Goal: Task Accomplishment & Management: Complete application form

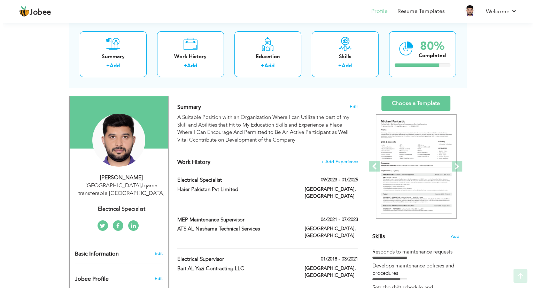
scroll to position [42, 0]
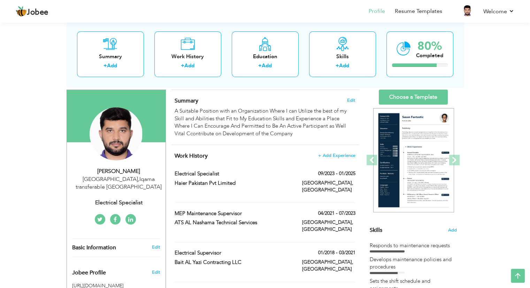
click at [139, 179] on div "[GEOGRAPHIC_DATA] , Iqama transferable [GEOGRAPHIC_DATA]" at bounding box center [118, 183] width 93 height 16
type input "[DEMOGRAPHIC_DATA]"
type input "[PERSON_NAME]"
type input "[PHONE_NUMBER]"
select select "number:191"
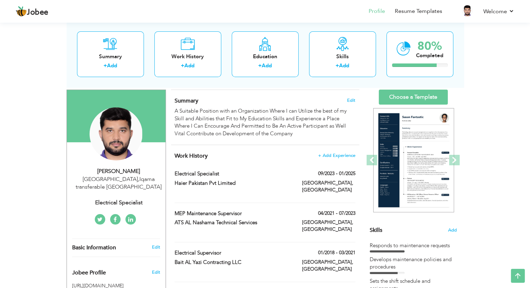
type input "Iqama transferable"
type input "[GEOGRAPHIC_DATA]"
select select "number:12"
type input "Electrical Specialist"
type input "[URL][DOMAIN_NAME]"
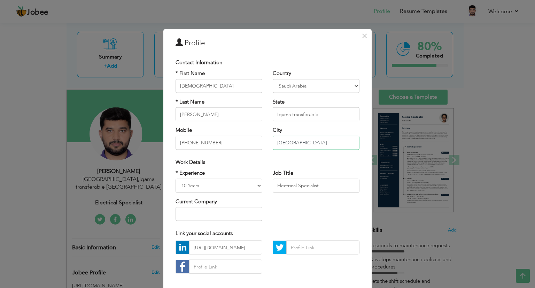
click at [291, 142] on input "[GEOGRAPHIC_DATA]" at bounding box center [316, 142] width 87 height 14
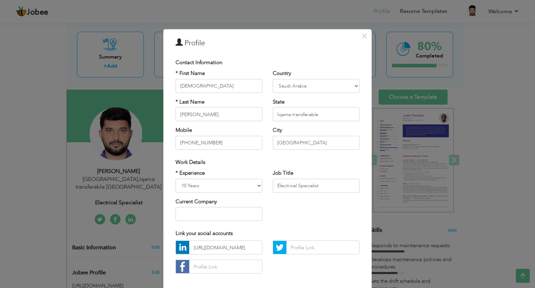
click at [279, 266] on div "[URL][DOMAIN_NAME]" at bounding box center [267, 259] width 194 height 38
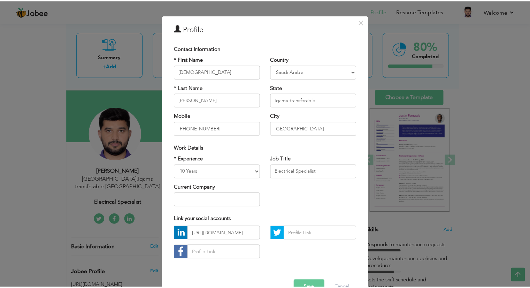
scroll to position [33, 0]
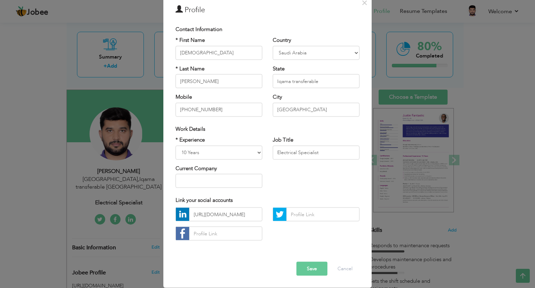
click at [315, 265] on button "Save" at bounding box center [311, 269] width 31 height 14
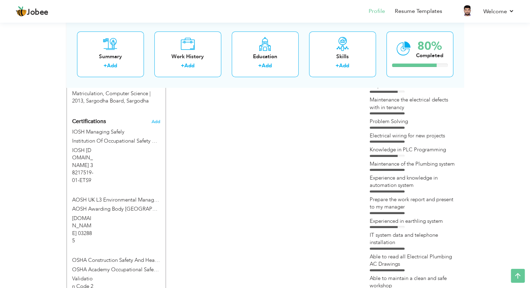
scroll to position [339, 0]
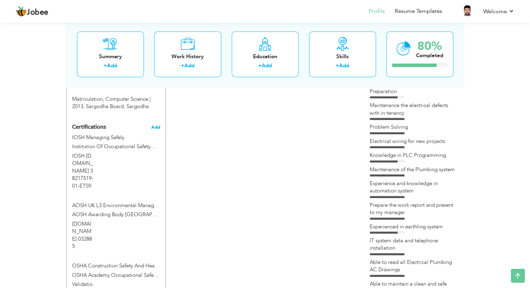
click at [157, 127] on span "Add" at bounding box center [155, 127] width 9 height 5
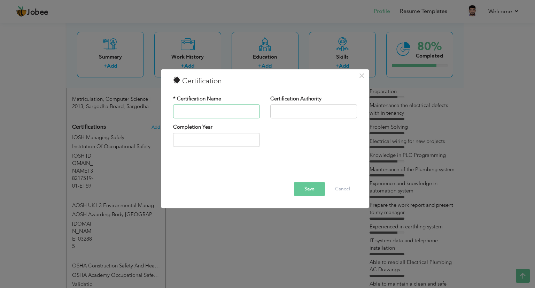
click at [208, 112] on input "text" at bounding box center [216, 111] width 87 height 14
type input "Work Permit Receiver"
click at [302, 108] on input "text" at bounding box center [313, 111] width 87 height 14
type input "Standard Arabia With [PERSON_NAME] And Toubro [GEOGRAPHIC_DATA]"
type input "2025"
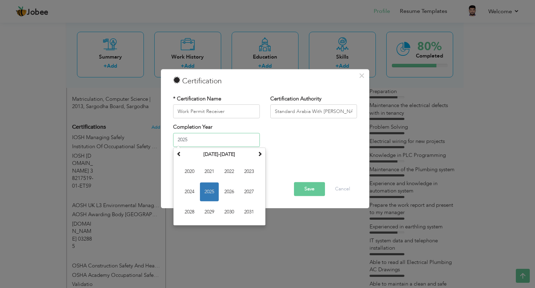
click at [194, 142] on input "2025" at bounding box center [216, 140] width 87 height 14
click at [208, 191] on span "2025" at bounding box center [209, 191] width 19 height 19
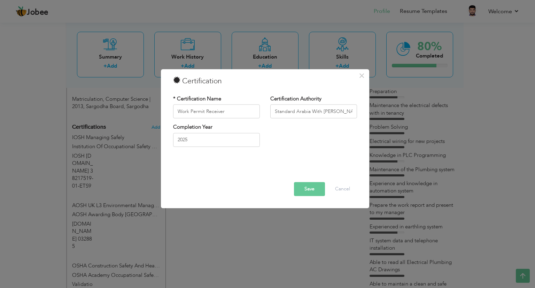
click at [308, 189] on button "Save" at bounding box center [309, 189] width 31 height 14
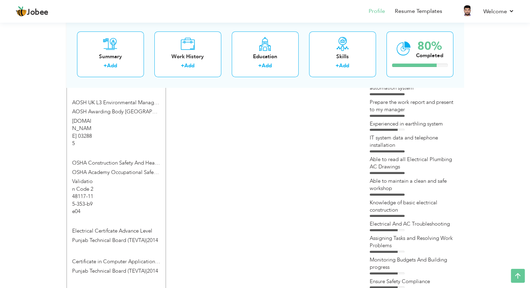
scroll to position [440, 0]
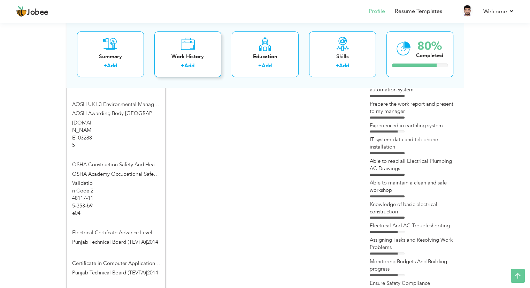
click at [188, 53] on div "Work History" at bounding box center [188, 56] width 56 height 7
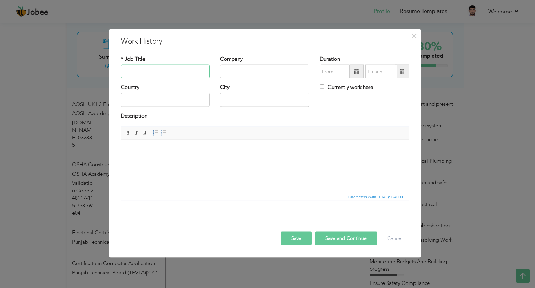
click at [147, 72] on input "text" at bounding box center [165, 71] width 89 height 14
type input "Electrical Site Engineer"
click at [236, 73] on input "text" at bounding box center [264, 71] width 89 height 14
type input "L&T Lasrsen And Toubro"
paste input "larsentoubr"
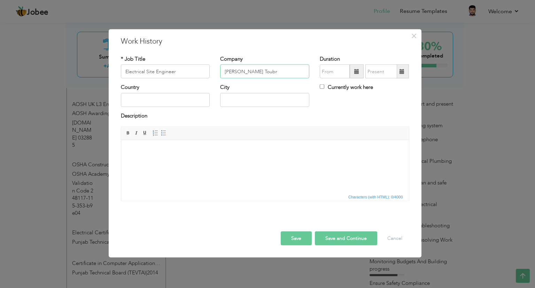
click at [252, 70] on input "[PERSON_NAME] Toubr" at bounding box center [264, 71] width 89 height 14
click at [272, 67] on input "Larsen&Toubro" at bounding box center [264, 71] width 89 height 14
type input "[PERSON_NAME] & Toubro [GEOGRAPHIC_DATA]"
click at [362, 73] on span at bounding box center [357, 71] width 14 height 14
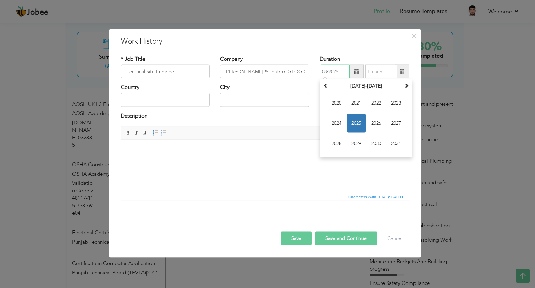
click at [361, 119] on span "2025" at bounding box center [356, 123] width 19 height 19
click at [377, 124] on span "[DATE]" at bounding box center [376, 123] width 19 height 19
type input "07/2025"
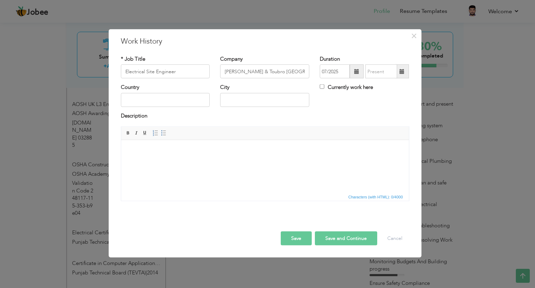
click at [340, 88] on label "Currently work here" at bounding box center [346, 87] width 53 height 7
click at [324, 88] on input "Currently work here" at bounding box center [322, 86] width 5 height 5
checkbox input "true"
click at [163, 97] on input "text" at bounding box center [165, 100] width 89 height 14
type input "[GEOGRAPHIC_DATA]"
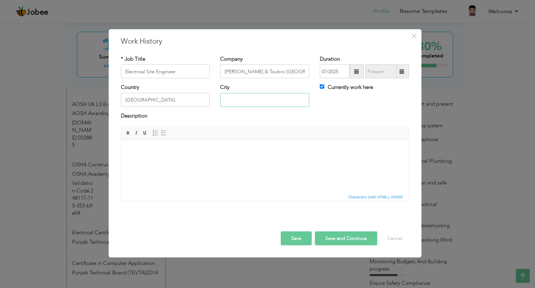
click at [228, 101] on input "text" at bounding box center [264, 100] width 89 height 14
type input "N"
type input "Tabuk,NEOM"
click at [196, 160] on html at bounding box center [265, 150] width 288 height 21
click at [412, 34] on span "×" at bounding box center [414, 36] width 6 height 13
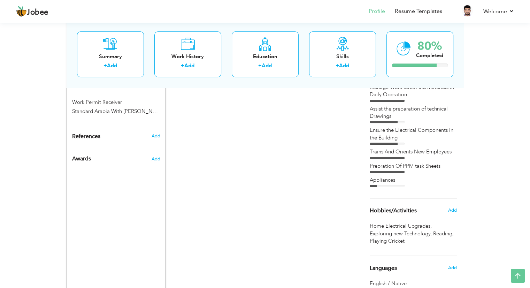
scroll to position [685, 0]
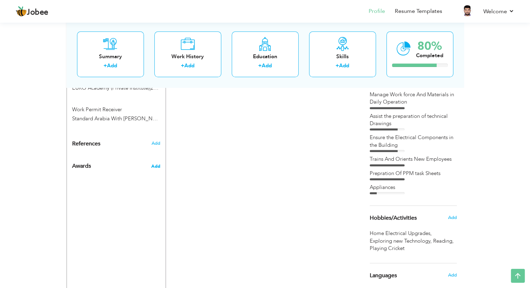
click at [155, 163] on span "Add" at bounding box center [155, 166] width 9 height 6
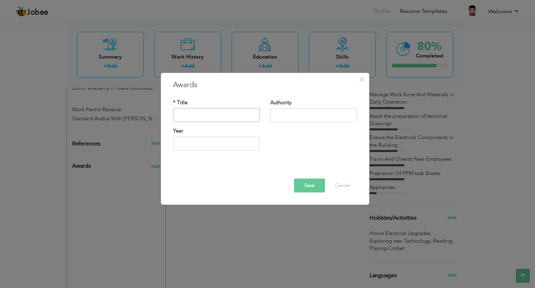
click at [196, 112] on input "text" at bounding box center [216, 115] width 87 height 14
click at [185, 165] on div "Save Delete Cancel" at bounding box center [265, 179] width 194 height 37
click at [194, 113] on input "text" at bounding box center [216, 115] width 87 height 14
type input "Safety Induction Traning"
click at [291, 117] on input "text" at bounding box center [313, 115] width 87 height 14
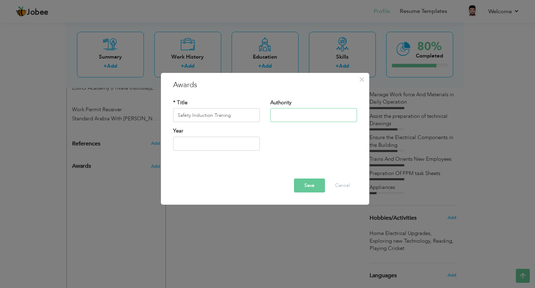
type input "[PERSON_NAME] And Tourbo [GEOGRAPHIC_DATA]"
type input "2025"
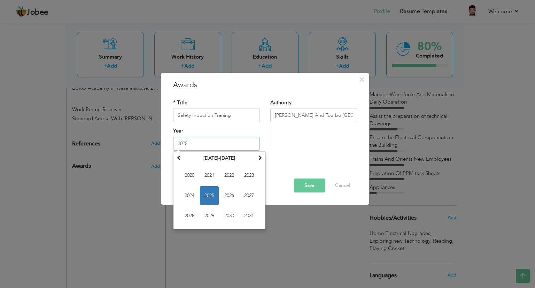
click at [196, 137] on input "2025" at bounding box center [216, 143] width 87 height 14
click at [216, 195] on span "2025" at bounding box center [209, 195] width 19 height 19
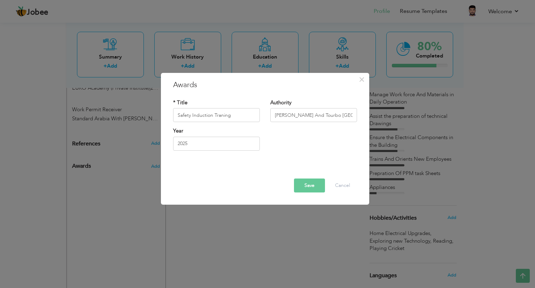
click at [305, 182] on button "Save" at bounding box center [309, 185] width 31 height 14
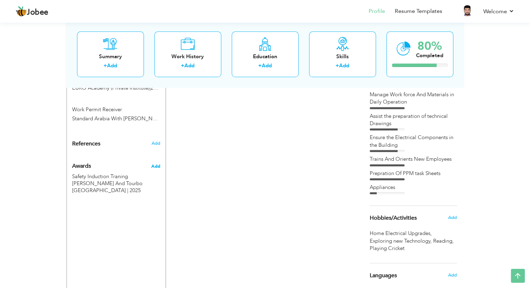
click at [158, 163] on span "Add" at bounding box center [155, 166] width 9 height 6
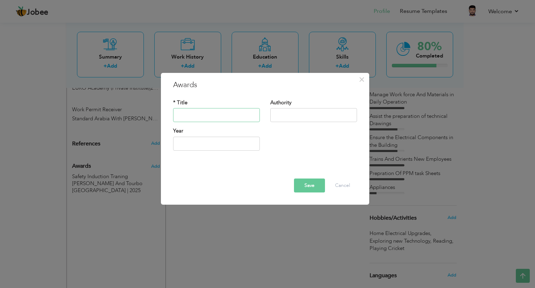
click at [201, 116] on input "text" at bounding box center [216, 115] width 87 height 14
type input "Commissioning And Testing"
click at [299, 111] on input "text" at bounding box center [313, 115] width 87 height 14
type input "[PERSON_NAME] And Tourbo [GEOGRAPHIC_DATA]"
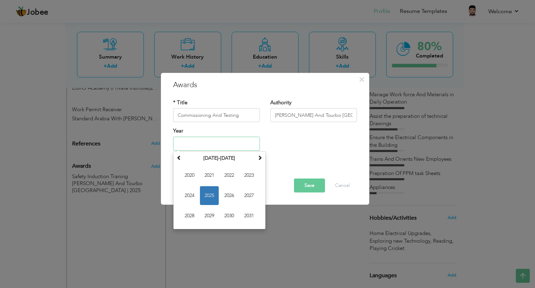
click at [214, 145] on input "text" at bounding box center [216, 143] width 87 height 14
click at [211, 193] on span "2025" at bounding box center [209, 195] width 19 height 19
type input "2025"
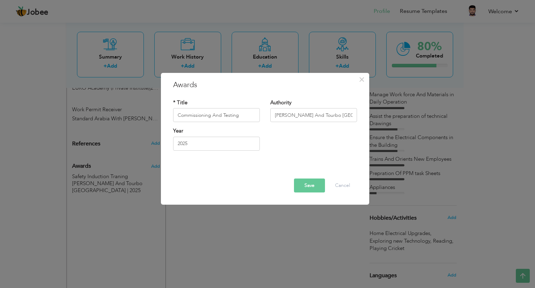
click at [306, 181] on button "Save" at bounding box center [309, 185] width 31 height 14
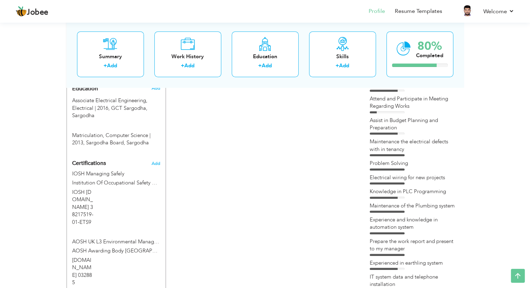
scroll to position [300, 0]
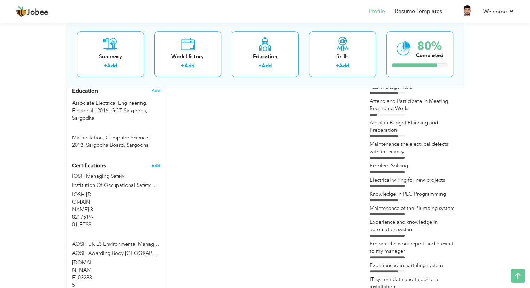
click at [154, 166] on span "Add" at bounding box center [155, 165] width 9 height 5
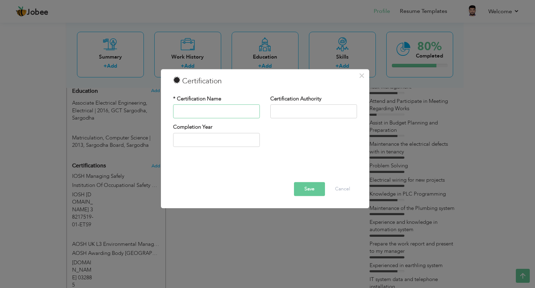
click at [198, 108] on input "text" at bounding box center [216, 111] width 87 height 14
paste input "WTG Certification"
type input "WTG Certification"
click at [300, 114] on input "text" at bounding box center [313, 111] width 87 height 14
type input "[PERSON_NAME] And Toubro [GEOGRAPHIC_DATA]"
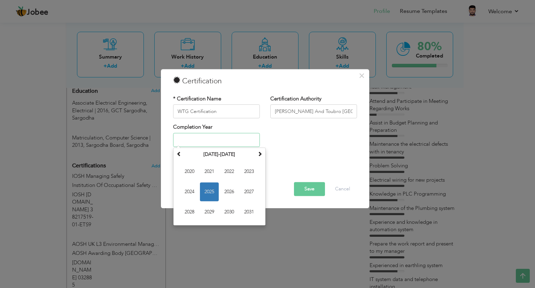
click at [218, 136] on input "text" at bounding box center [216, 140] width 87 height 14
click at [211, 185] on span "2025" at bounding box center [209, 191] width 19 height 19
type input "2025"
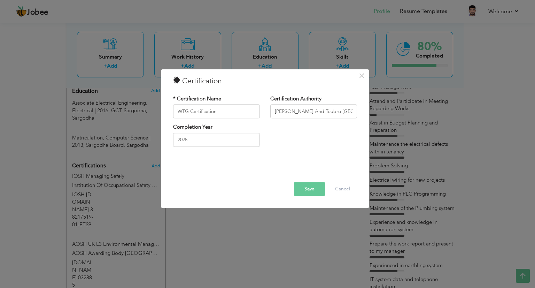
click at [297, 188] on button "Save" at bounding box center [309, 189] width 31 height 14
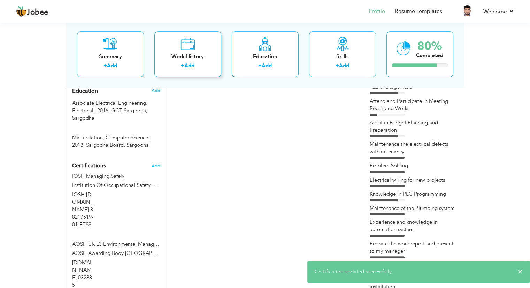
click at [195, 49] on div "Work History + Add" at bounding box center [187, 54] width 67 height 46
checkbox input "false"
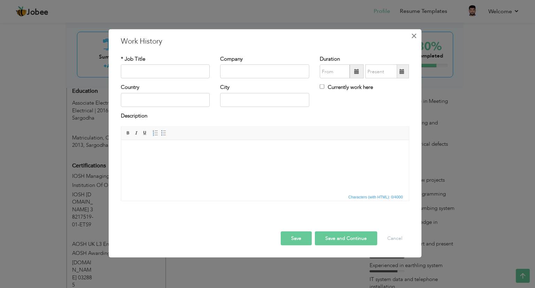
click at [412, 38] on span "×" at bounding box center [414, 36] width 6 height 13
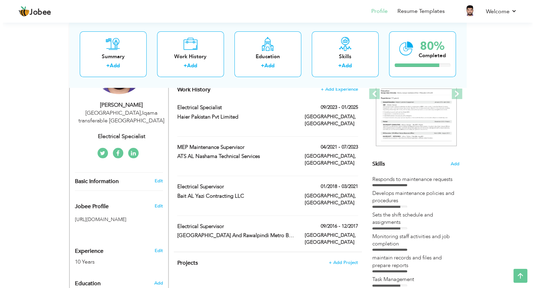
scroll to position [107, 0]
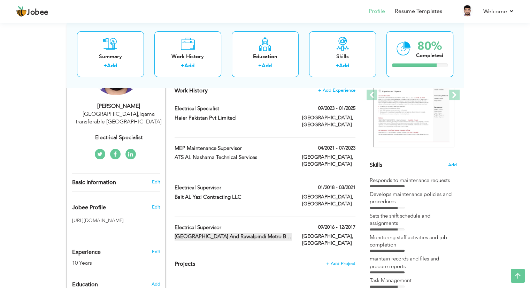
click at [313, 233] on span at bounding box center [315, 235] width 5 height 5
type input "Electrical Supervisor"
type input "[GEOGRAPHIC_DATA] And Rawalpindi Metro Bus Authoirty"
type input "09/2016"
type input "12/2017"
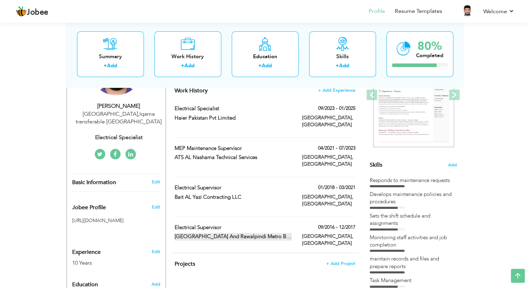
type input "[GEOGRAPHIC_DATA]"
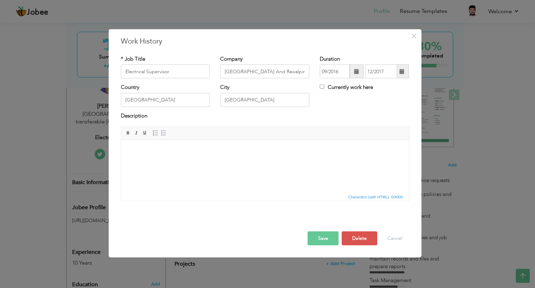
click at [168, 160] on html at bounding box center [265, 150] width 288 height 21
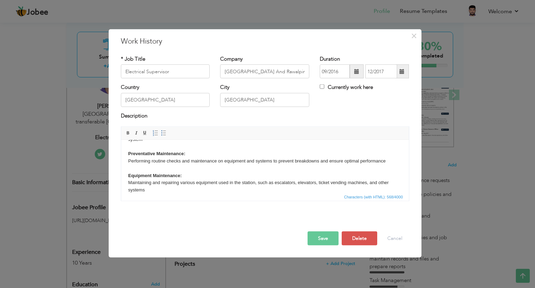
scroll to position [40, 0]
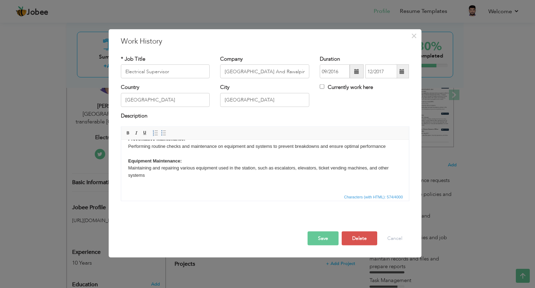
paste body
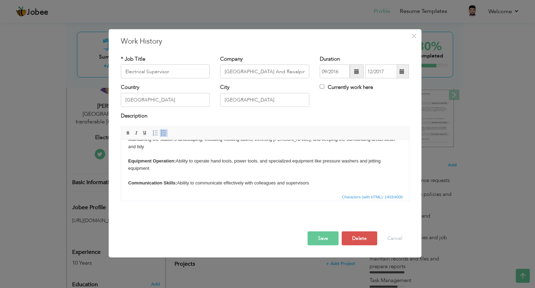
scroll to position [132, 0]
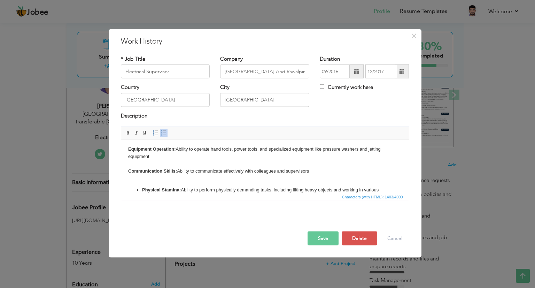
click at [324, 233] on button "Save" at bounding box center [322, 238] width 31 height 14
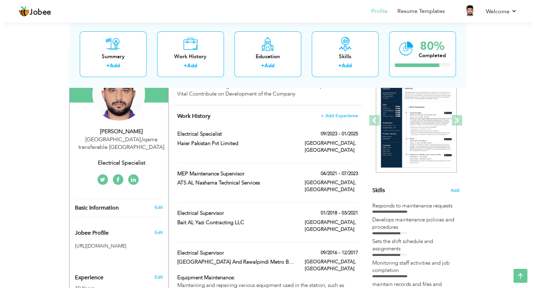
scroll to position [80, 0]
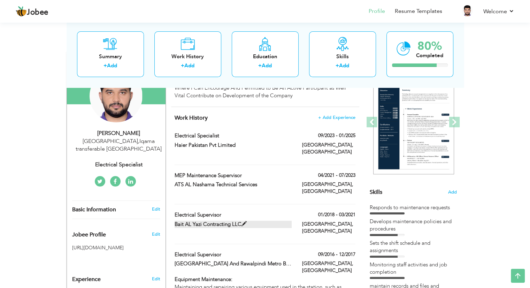
click at [261, 220] on label "Bait AL Yazi Contracting LLC" at bounding box center [232, 223] width 117 height 7
type input "Bait AL Yazi Contracting LLC"
type input "01/2018"
type input "03/2021"
type input "[GEOGRAPHIC_DATA]"
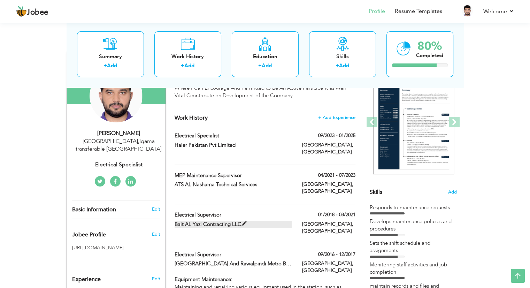
type input "[GEOGRAPHIC_DATA]"
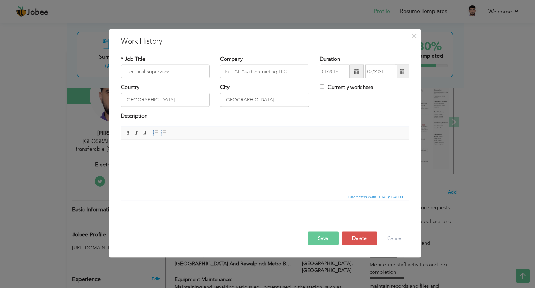
click at [121, 161] on html at bounding box center [265, 150] width 288 height 21
paste body
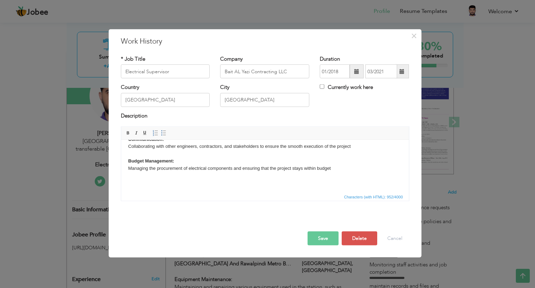
scroll to position [155, 0]
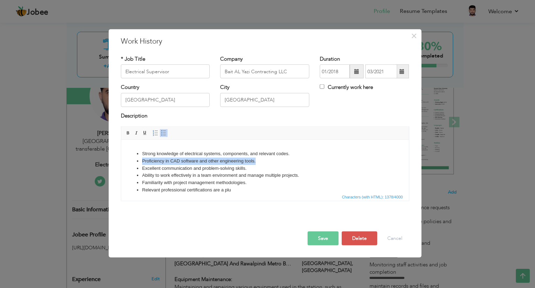
drag, startPoint x: 255, startPoint y: 160, endPoint x: 132, endPoint y: 159, distance: 122.6
click ul "Strong knowledge of electrical systems, components, and relevant codes. Profici…"
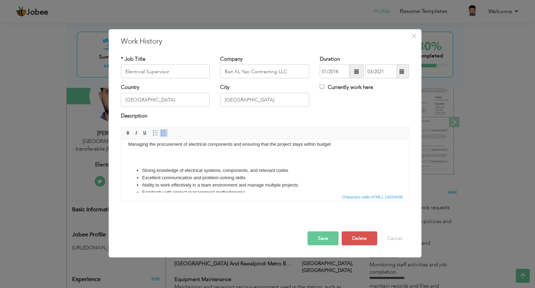
scroll to position [127, 0]
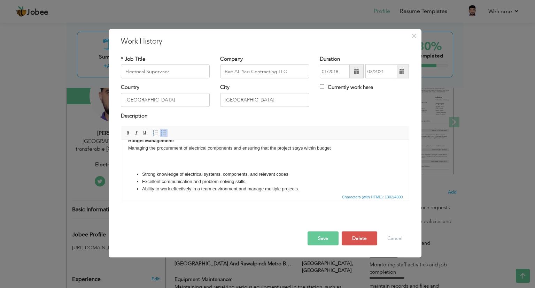
click ul "Strong knowledge of electrical systems, components, and relevant codes Excellen…"
click at [141, 162] on body "Electrical Design: Developing and interpreting electrical drawings, plans, and …" at bounding box center [265, 122] width 274 height 206
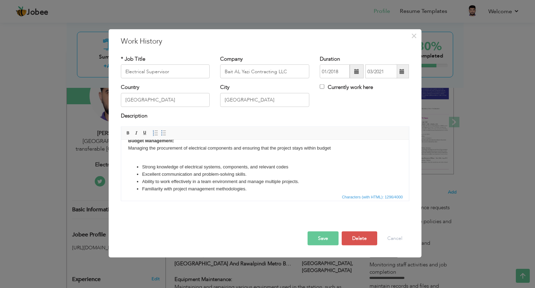
click at [315, 236] on button "Save" at bounding box center [322, 238] width 31 height 14
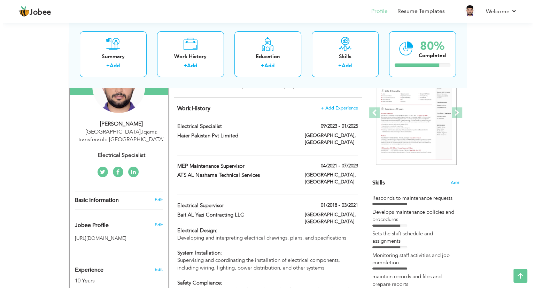
scroll to position [87, 0]
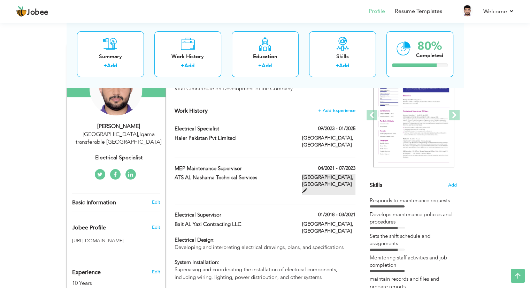
click at [307, 188] on span at bounding box center [304, 190] width 5 height 5
type input "MEP Maintenance Supervisor"
type input "ATS AL Nashama Technical Services"
type input "04/2021"
type input "07/2023"
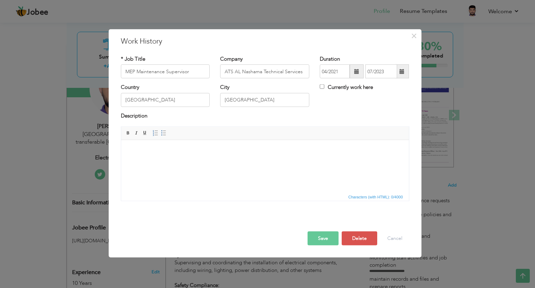
click at [190, 161] on html at bounding box center [265, 150] width 288 height 21
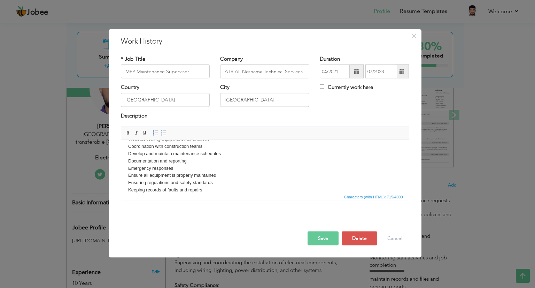
scroll to position [84, 0]
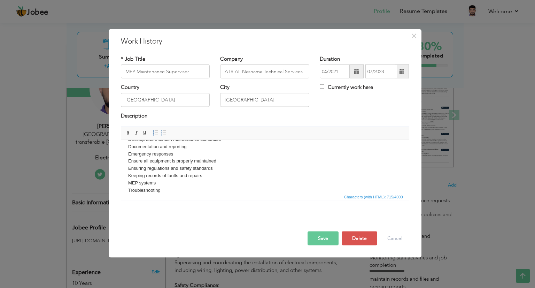
click at [171, 191] on body "System inspection Creating maintenance procedures Inspecting equipment and cond…" at bounding box center [265, 128] width 274 height 130
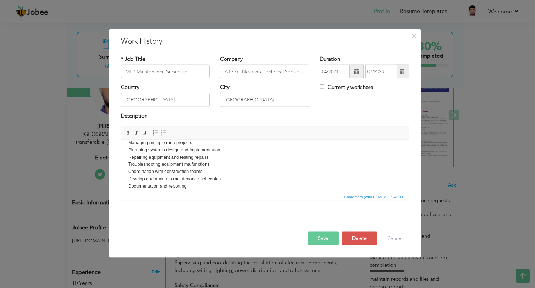
scroll to position [8, 0]
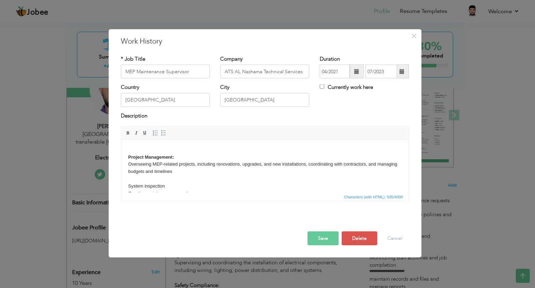
click at [126, 157] on html "Project Management: Overseeing MEP-related projects, including renovations, upg…" at bounding box center [265, 226] width 288 height 188
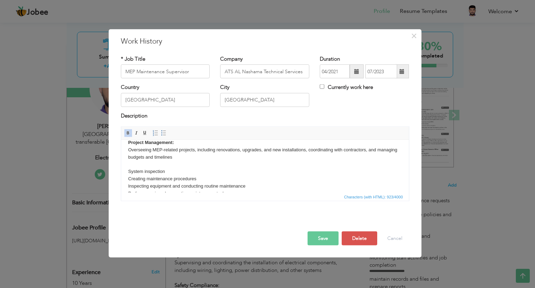
click at [211, 156] on body "Project Management: Overseeing MEP-related projects, including renovations, upg…" at bounding box center [265, 218] width 274 height 159
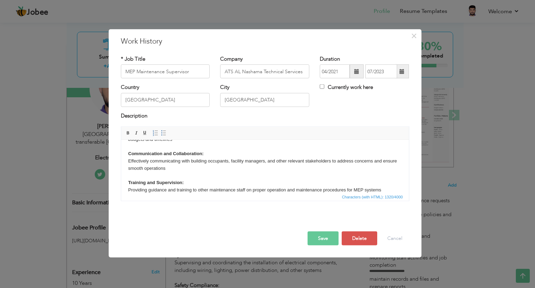
scroll to position [40, 0]
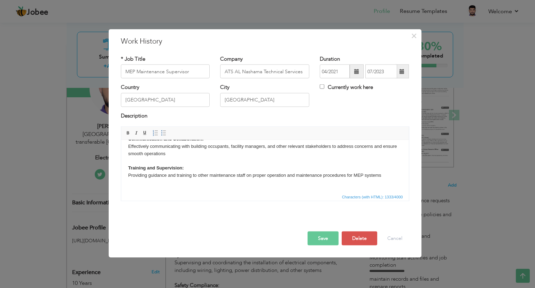
click at [148, 188] on body "Project Management: Overseeing MEP-related projects, including renovations, upg…" at bounding box center [265, 218] width 274 height 225
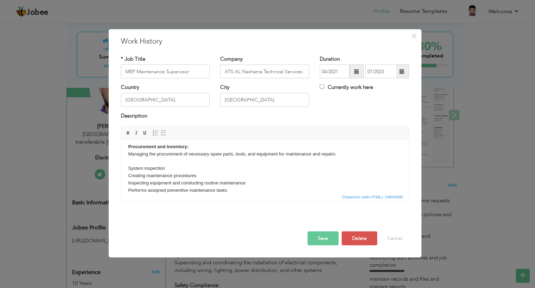
scroll to position [91, 0]
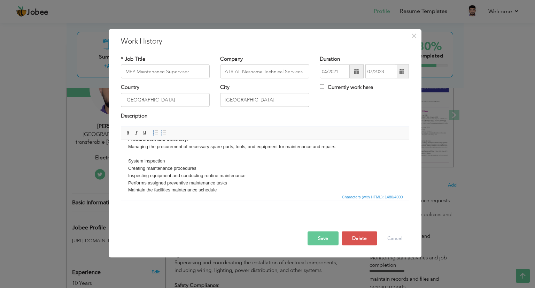
click at [322, 234] on button "Save" at bounding box center [322, 238] width 31 height 14
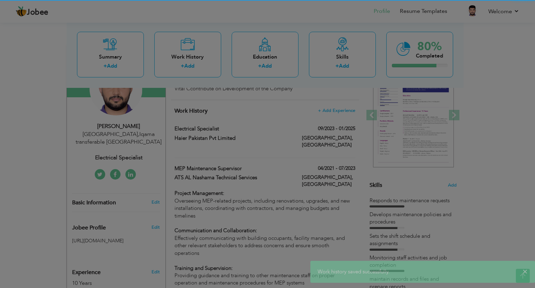
scroll to position [0, 0]
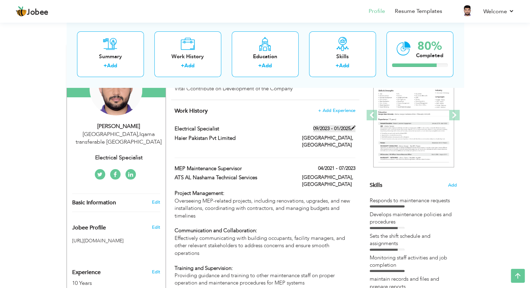
click at [351, 127] on span at bounding box center [352, 127] width 5 height 5
type input "Electrical Specialist"
type input "Haier Pakistan Pvt Limited"
type input "09/2023"
type input "01/2025"
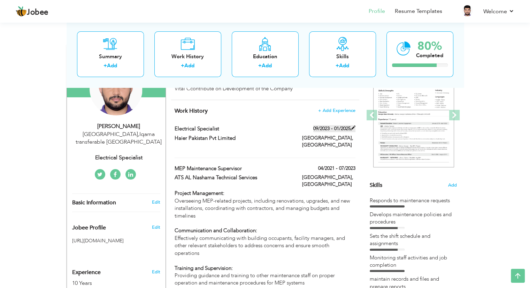
type input "[GEOGRAPHIC_DATA]"
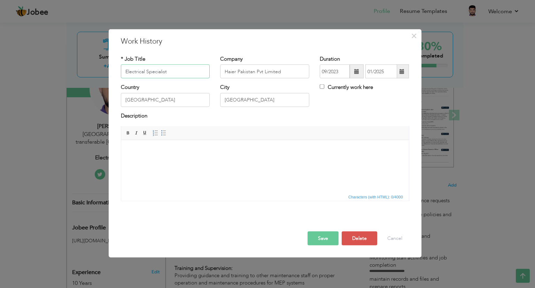
paste input "Documentation"
type input "Electrical Specialist"
click at [255, 161] on html at bounding box center [265, 150] width 288 height 21
paste body
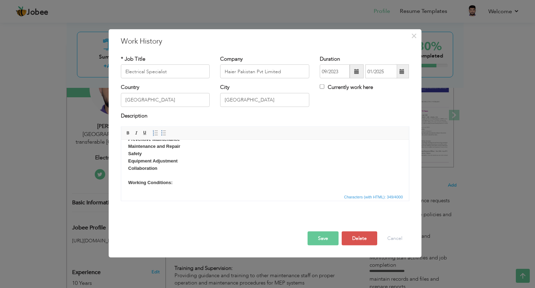
scroll to position [33, 0]
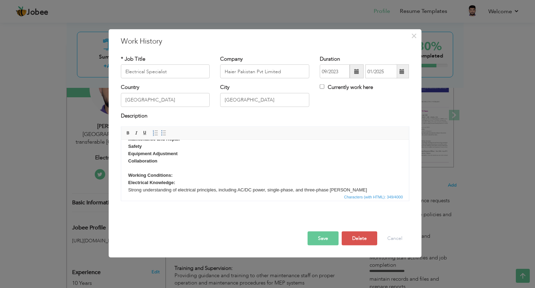
click at [127, 175] on html "Documentation Troubleshooting Preventive Maintenance Maintenance and Repair Saf…" at bounding box center [265, 154] width 288 height 94
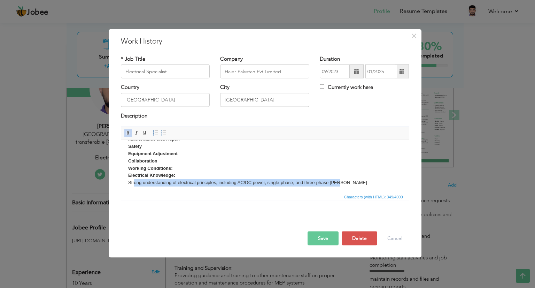
scroll to position [33, 0]
drag, startPoint x: 343, startPoint y: 180, endPoint x: 105, endPoint y: 177, distance: 238.2
click at [121, 177] on html "Documentation Troubleshooting Preventive Maintenance Maintenance and Repair Saf…" at bounding box center [265, 149] width 288 height 86
copy body "Electrical Knowledge: Strong understanding of electrical principles, including …"
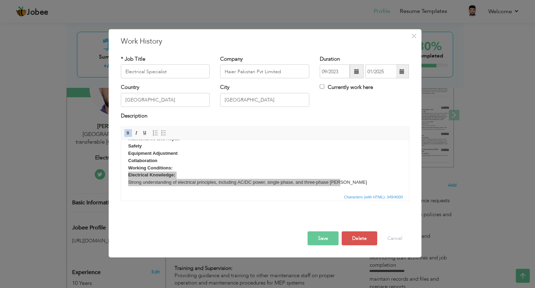
click at [105, 176] on div "× Work History * Job Title Electrical Specialist Company Haier Pakistan Pvt Lim…" at bounding box center [267, 144] width 535 height 288
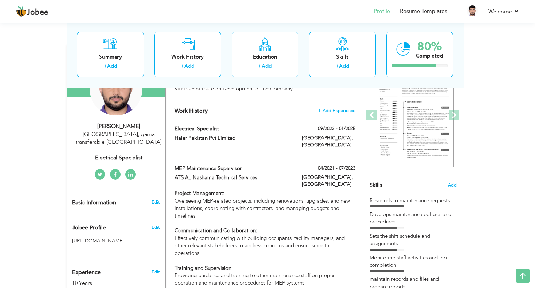
scroll to position [0, 0]
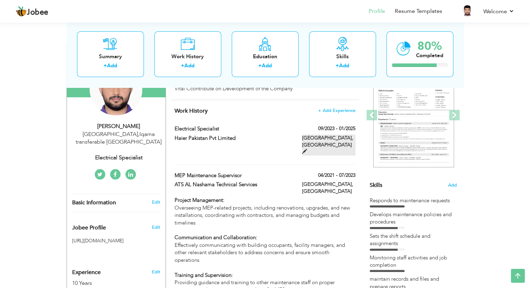
click at [307, 149] on span at bounding box center [304, 151] width 5 height 5
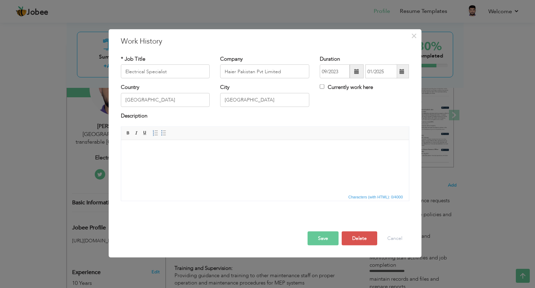
click at [139, 148] on body at bounding box center [265, 150] width 274 height 7
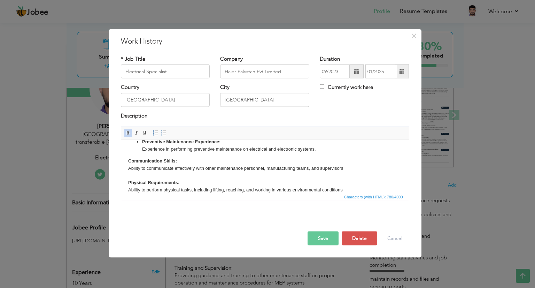
scroll to position [57, 0]
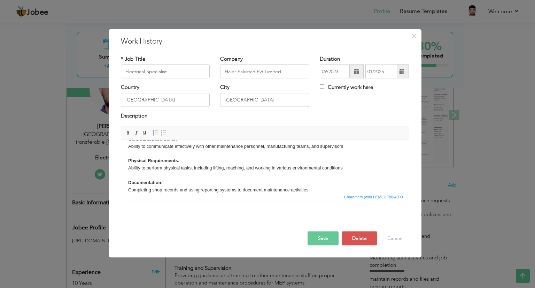
click at [318, 237] on button "Save" at bounding box center [322, 238] width 31 height 14
click at [470, 115] on div "× Work History * Job Title Electrical Specialist Company Haier Pakistan Pvt Lim…" at bounding box center [267, 144] width 535 height 288
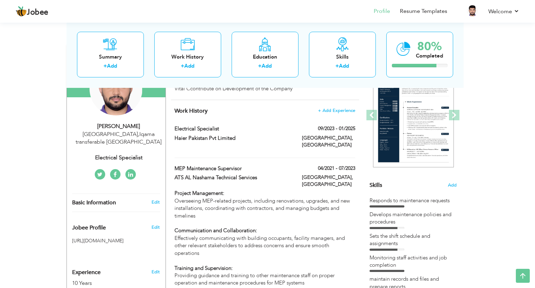
scroll to position [0, 0]
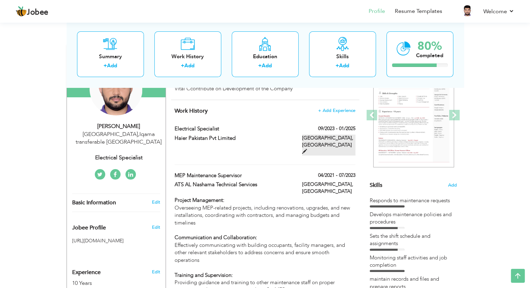
click at [307, 149] on span at bounding box center [304, 151] width 5 height 5
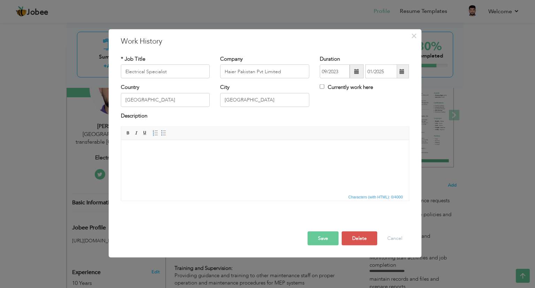
click at [169, 147] on body at bounding box center [265, 150] width 274 height 7
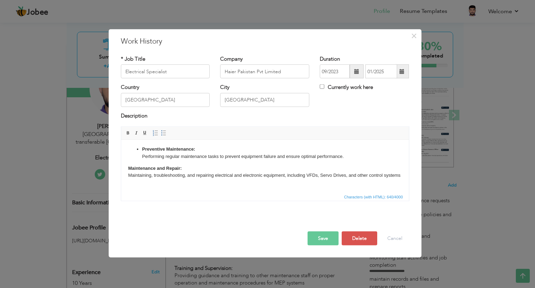
scroll to position [54, 0]
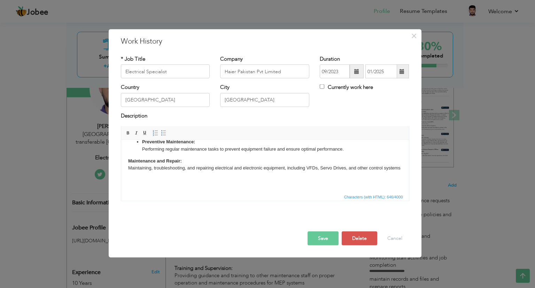
click strong "Maintenance and Repair:"
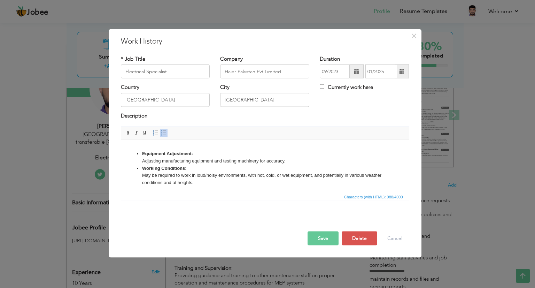
click at [291, 164] on li "Equipment Adjustment: Adjusting manufacturing equipment and testing machinery f…" at bounding box center [265, 157] width 246 height 15
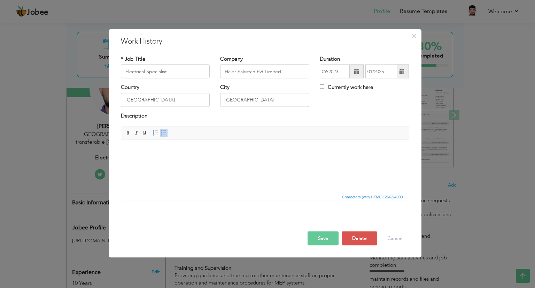
scroll to position [238, 0]
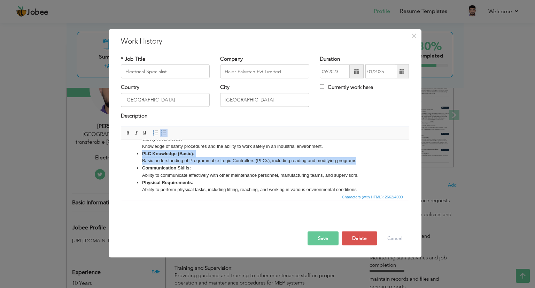
drag, startPoint x: 356, startPoint y: 159, endPoint x: 137, endPoint y: 154, distance: 218.4
click at [142, 154] on li "PLC Knowledge (Basic): Basic understanding of Programmable Logic Controllers (P…" at bounding box center [265, 157] width 246 height 15
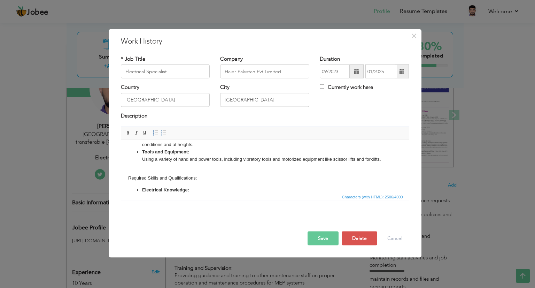
scroll to position [151, 0]
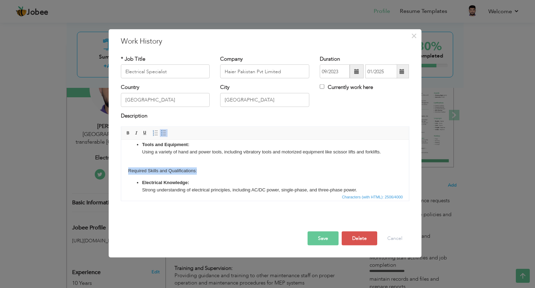
drag, startPoint x: 197, startPoint y: 169, endPoint x: 125, endPoint y: 171, distance: 72.1
click at [125, 171] on html "Maintenance and Repair: Maintaining, troubleshooting, and repairing electrical …" at bounding box center [265, 131] width 288 height 284
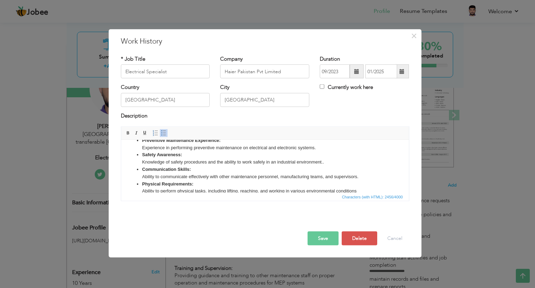
scroll to position [208, 0]
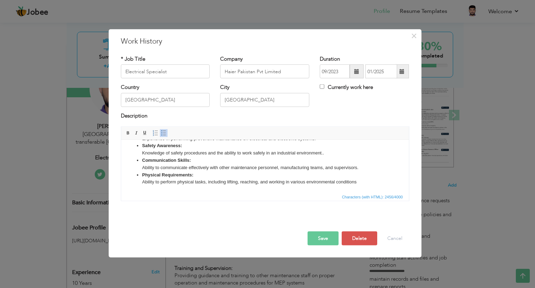
click at [322, 236] on button "Save" at bounding box center [322, 238] width 31 height 14
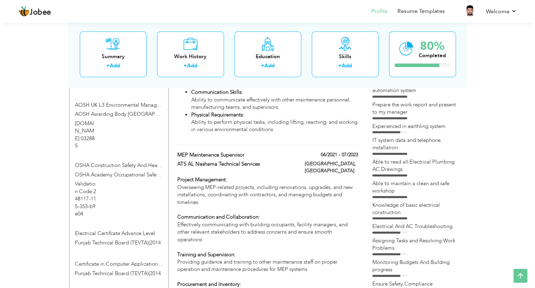
scroll to position [0, 0]
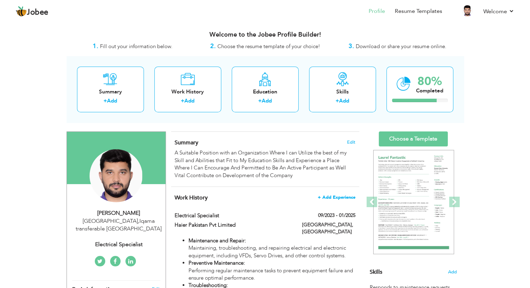
click at [327, 197] on span "+ Add Experience" at bounding box center [337, 197] width 38 height 5
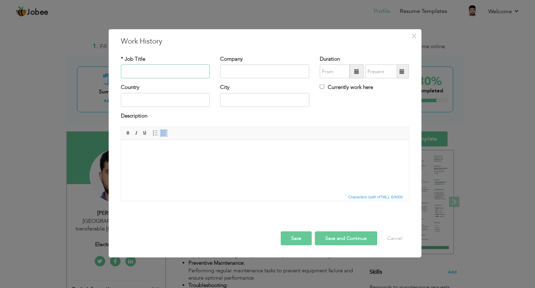
click at [153, 68] on input "text" at bounding box center [165, 71] width 89 height 14
type input "Electrical Site Engineer"
click at [232, 72] on input "text" at bounding box center [264, 71] width 89 height 14
type input "R"
type input "[PERSON_NAME] & Toubro [GEOGRAPHIC_DATA]"
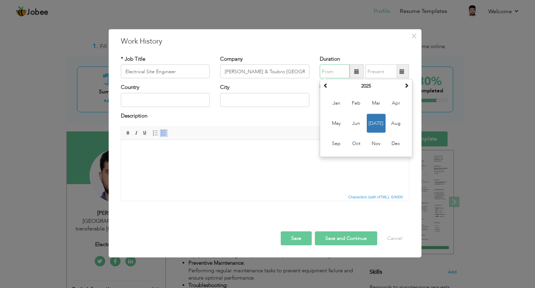
click at [329, 71] on input "text" at bounding box center [335, 71] width 30 height 14
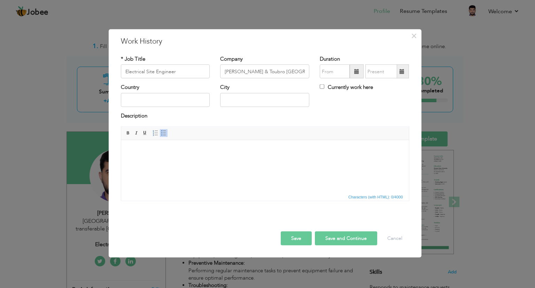
click at [358, 73] on span at bounding box center [356, 71] width 5 height 5
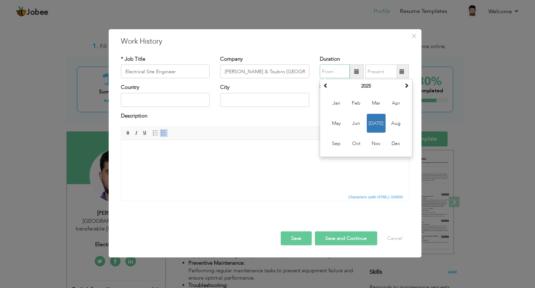
click at [377, 124] on span "[DATE]" at bounding box center [376, 123] width 19 height 19
type input "07/2025"
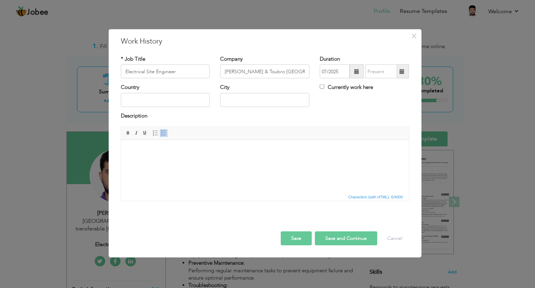
click at [333, 89] on label "Currently work here" at bounding box center [346, 87] width 53 height 7
click at [324, 89] on input "Currently work here" at bounding box center [322, 86] width 5 height 5
checkbox input "true"
click at [170, 103] on input "text" at bounding box center [165, 100] width 89 height 14
type input "s"
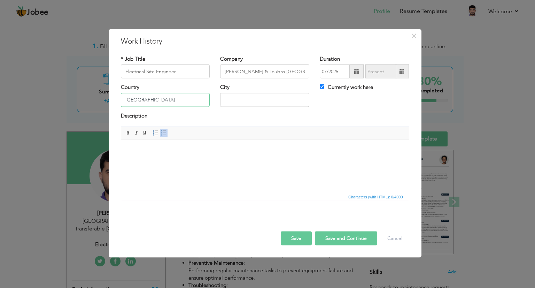
type input "[GEOGRAPHIC_DATA]"
click at [249, 101] on input "text" at bounding box center [264, 100] width 89 height 14
type input "Tabuk,NEOM"
click at [253, 161] on html at bounding box center [265, 150] width 288 height 21
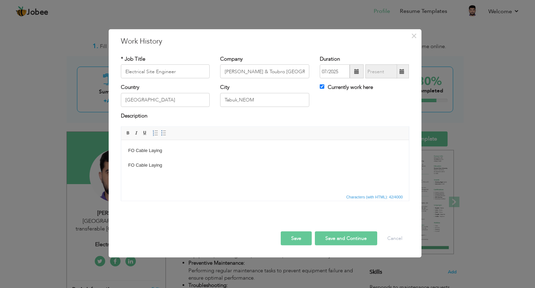
click at [133, 163] on body "FO Cable Laying ​​​​​​​ FO Cable Laying" at bounding box center [265, 158] width 274 height 22
click at [164, 154] on body "FO Cable Laying MV Cable Laying" at bounding box center [265, 158] width 274 height 22
click at [128, 150] on body "FO Cable Laying Excivation With Truncher FO Cable Laying Cable Dressing Tagging…" at bounding box center [265, 161] width 274 height 29
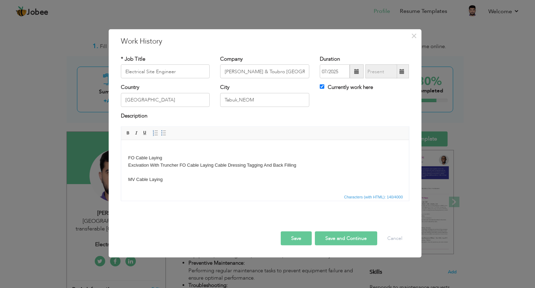
click at [128, 150] on body "​​​​​​​ FO Cable Laying Excivation With Truncher FO Cable Laying Cable Dressing…" at bounding box center [265, 165] width 274 height 36
drag, startPoint x: 296, startPoint y: 165, endPoint x: 126, endPoint y: 165, distance: 170.6
click at [126, 165] on html "WIND BOP WTG AND CIVIL WORK FO Cable Laying Excivation With Truncher FO Cable L…" at bounding box center [265, 165] width 288 height 50
copy body "Excivation With Truncher FO Cable Laying Cable Dressing Tagging And Back Filling"
click at [174, 180] on body "WIND BOP WTG AND CIVIL WORK FO Cable Laying Excivation With Truncher FO Cable L…" at bounding box center [265, 165] width 274 height 36
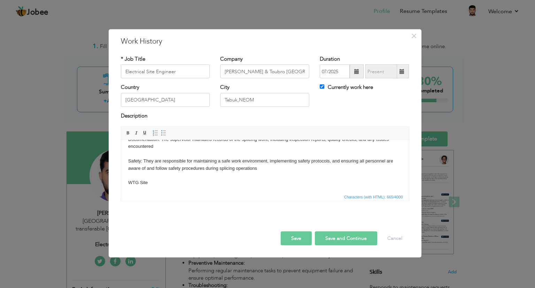
scroll to position [69, 0]
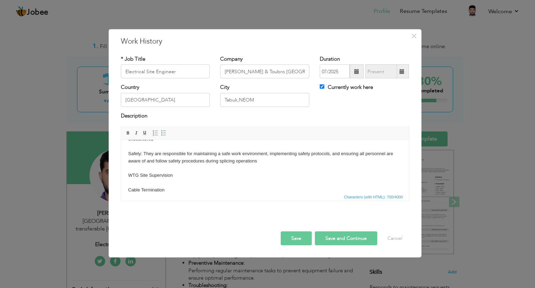
click at [174, 189] on body "WIND BOP WTG AND CIVIL WORK FO Cable Laying Excivation With Truncher FO Cable L…" at bounding box center [265, 135] width 274 height 116
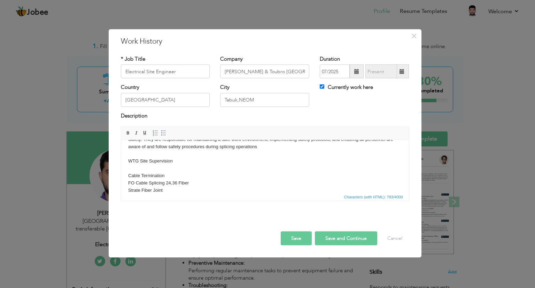
scroll to position [91, 0]
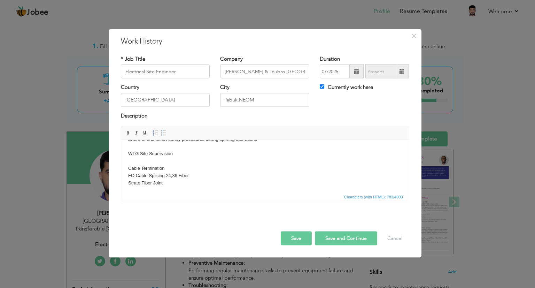
click at [163, 182] on body "WIND BOP WTG AND CIVIL WORK FO Cable Laying Excivation With Truncher FO Cable L…" at bounding box center [265, 125] width 274 height 138
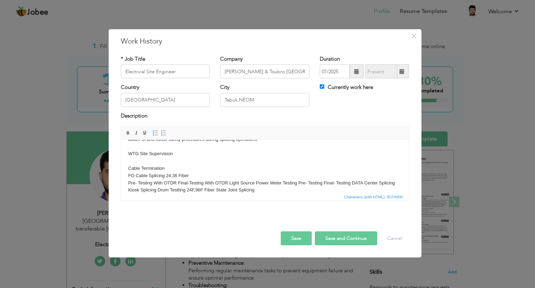
click at [228, 182] on body "WIND BOP WTG AND CIVIL WORK FO Cable Laying Excivation With Truncher FO Cable L…" at bounding box center [265, 128] width 274 height 145
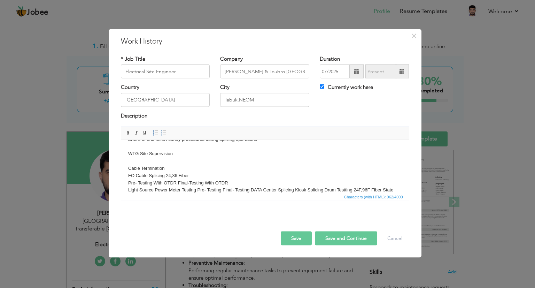
click at [252, 189] on body "WIND BOP WTG AND CIVIL WORK FO Cable Laying Excivation With Truncher FO Cable L…" at bounding box center [265, 132] width 274 height 152
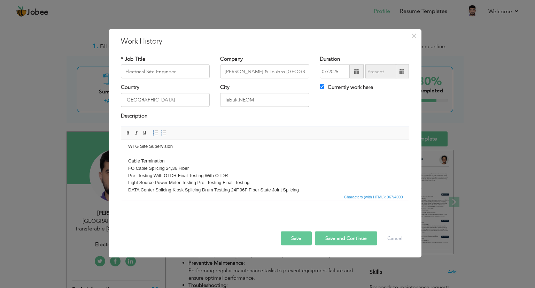
click at [184, 189] on body "WIND BOP WTG AND CIVIL WORK FO Cable Laying Excivation With Truncher FO Cable L…" at bounding box center [265, 124] width 274 height 152
click at [171, 188] on body "WIND BOP WTG AND CIVIL WORK FO Cable Laying Excivation With Truncher FO Cable L…" at bounding box center [265, 124] width 274 height 152
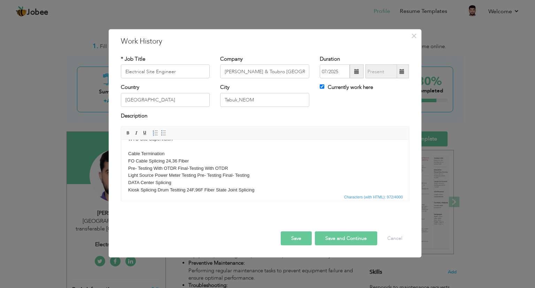
click at [155, 189] on body "WIND BOP WTG AND CIVIL WORK FO Cable Laying Excivation With Truncher FO Cable L…" at bounding box center [265, 120] width 274 height 159
click at [232, 189] on body "WIND BOP WTG AND CIVIL WORK FO Cable Laying Excivation With Truncher FO Cable L…" at bounding box center [265, 117] width 274 height 166
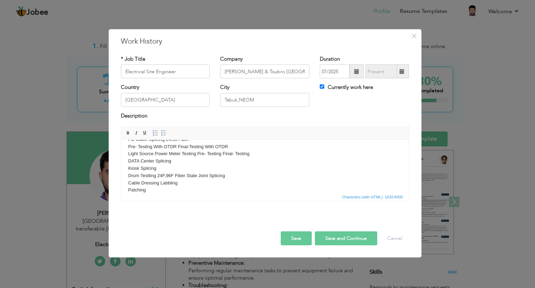
scroll to position [134, 0]
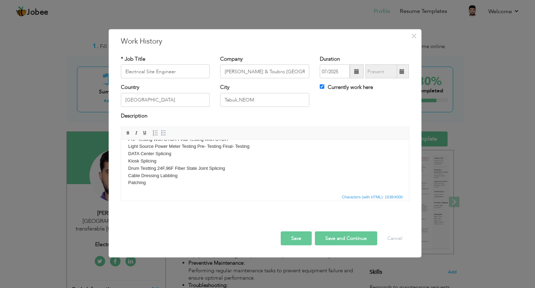
click at [295, 237] on button "Save" at bounding box center [296, 238] width 31 height 14
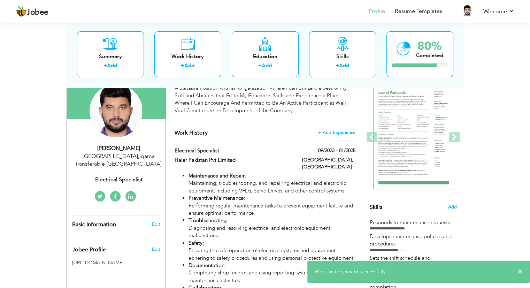
scroll to position [83, 0]
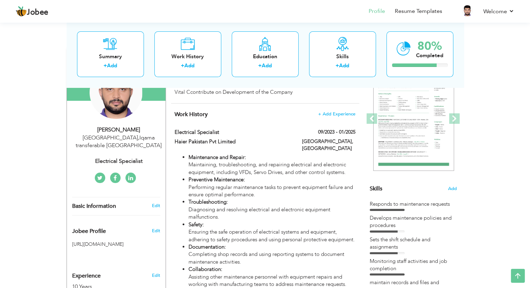
click at [529, 204] on html "Jobee Profile Resume Templates Resume Templates Cover Letters About My Resume W…" at bounding box center [265, 61] width 530 height 288
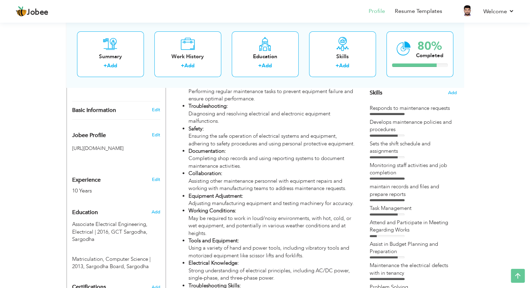
scroll to position [0, 0]
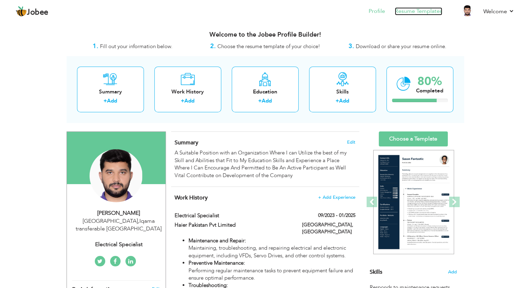
click at [409, 9] on link "Resume Templates" at bounding box center [418, 11] width 47 height 8
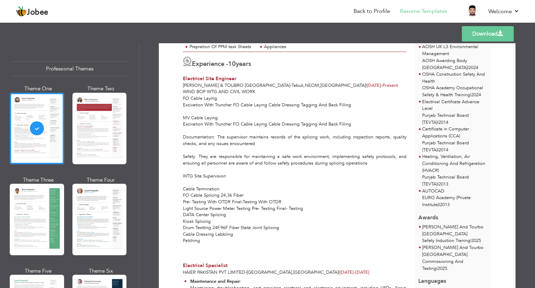
scroll to position [247, 0]
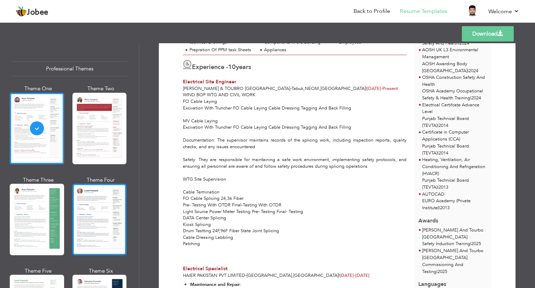
click at [109, 231] on div at bounding box center [99, 219] width 54 height 71
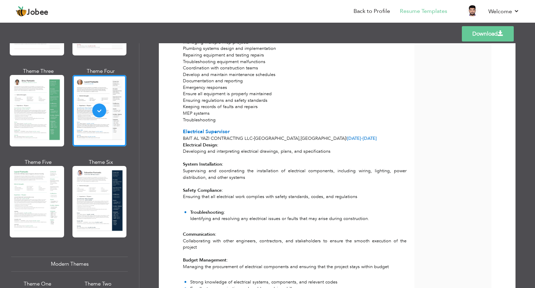
scroll to position [111, 0]
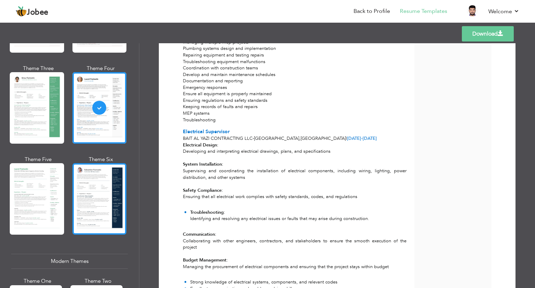
click at [97, 177] on div at bounding box center [99, 198] width 54 height 71
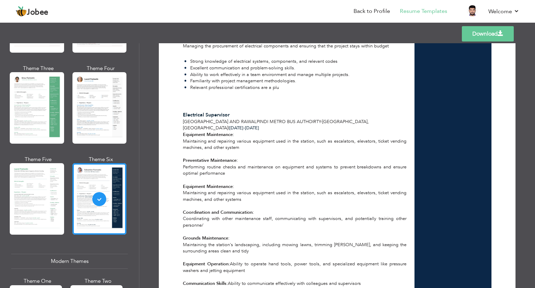
scroll to position [1155, 0]
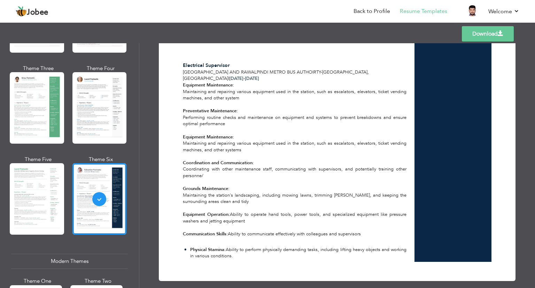
click at [484, 34] on link "Download" at bounding box center [488, 33] width 52 height 15
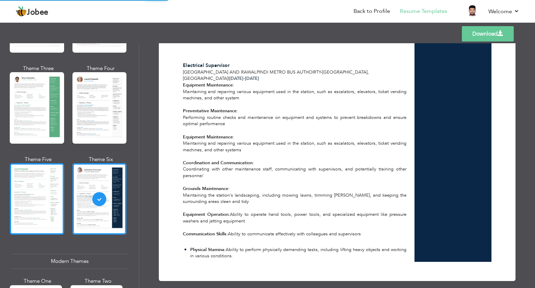
click at [40, 203] on div at bounding box center [37, 198] width 54 height 71
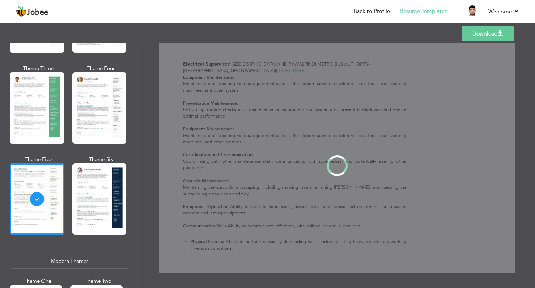
scroll to position [0, 0]
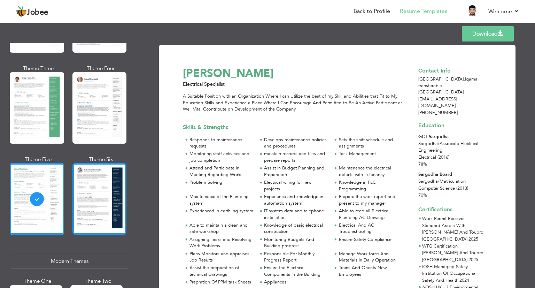
click at [81, 183] on div at bounding box center [99, 198] width 54 height 71
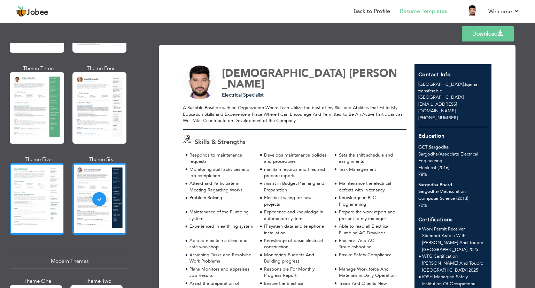
click at [55, 175] on div at bounding box center [37, 198] width 54 height 71
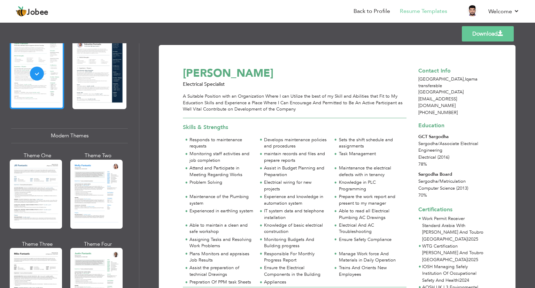
scroll to position [251, 0]
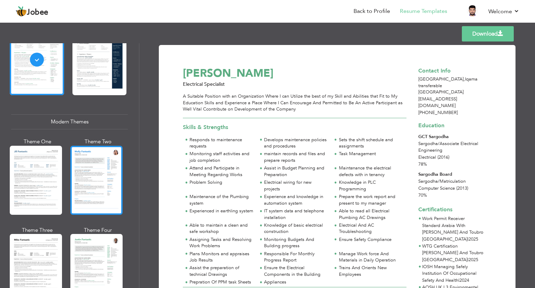
click at [111, 167] on div at bounding box center [96, 180] width 52 height 69
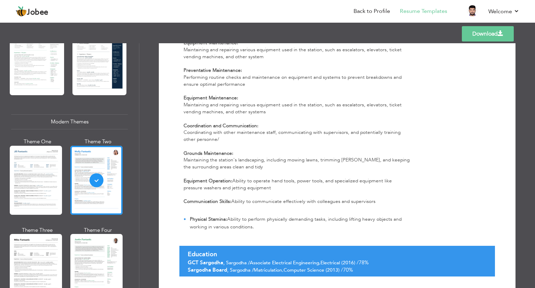
scroll to position [1201, 0]
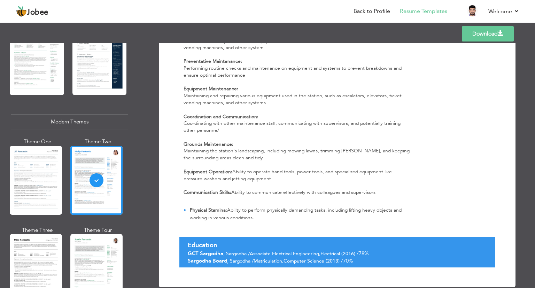
click at [478, 33] on link "Download" at bounding box center [488, 33] width 52 height 15
click at [39, 253] on div at bounding box center [36, 268] width 52 height 69
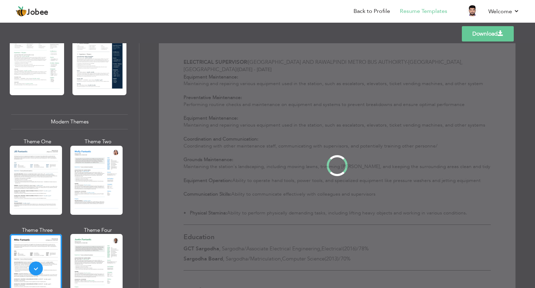
scroll to position [0, 0]
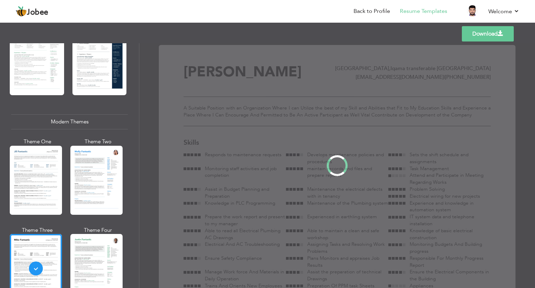
click at [82, 245] on div "Professional Themes Theme One Theme Two Theme Three Theme Four" at bounding box center [267, 165] width 535 height 244
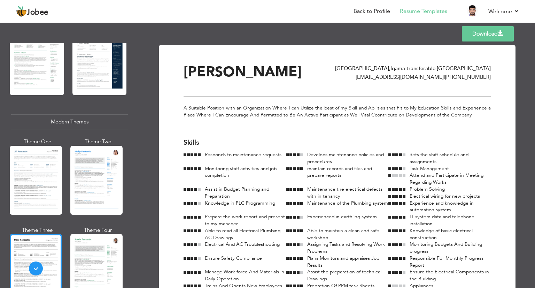
click at [82, 245] on div at bounding box center [96, 268] width 52 height 69
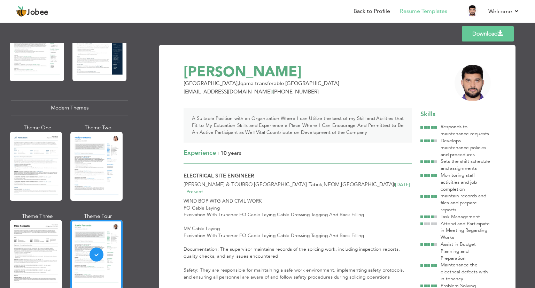
scroll to position [292, 0]
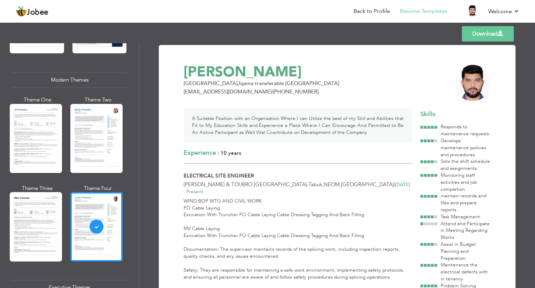
click at [258, 147] on div "Experience | 10 Years" at bounding box center [298, 152] width 228 height 21
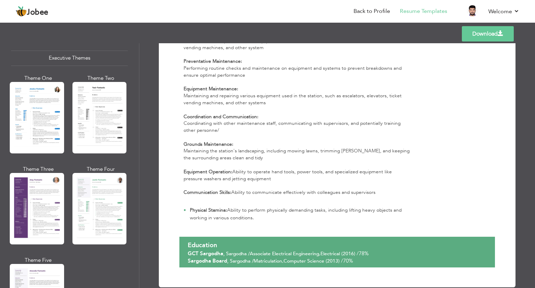
scroll to position [525, 0]
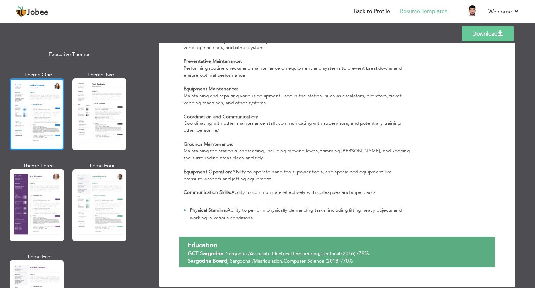
click at [32, 115] on div at bounding box center [37, 113] width 54 height 71
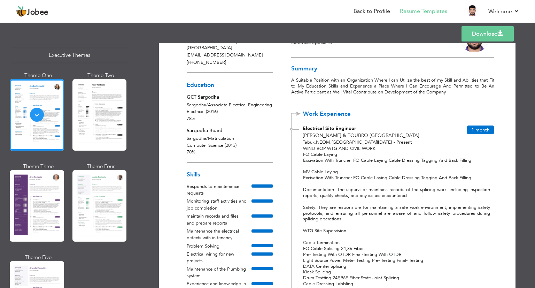
scroll to position [0, 0]
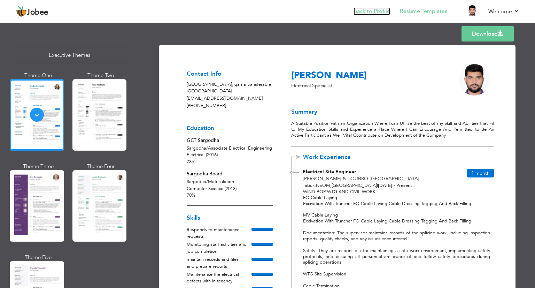
click at [372, 9] on link "Back to Profile" at bounding box center [371, 11] width 37 height 8
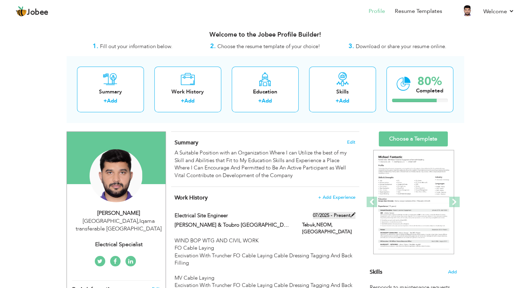
click at [352, 214] on span at bounding box center [352, 214] width 5 height 5
type input "Electrical Site Engineer"
type input "[PERSON_NAME] & Toubro [GEOGRAPHIC_DATA]"
type input "07/2025"
type input "[GEOGRAPHIC_DATA]"
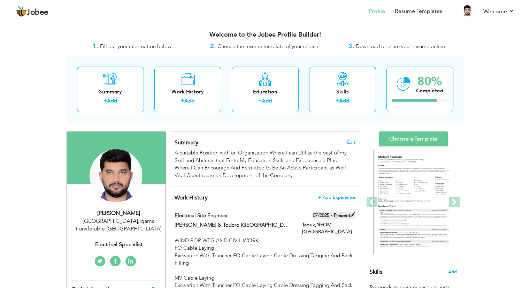
type input "Tabuk,NEOM"
checkbox input "true"
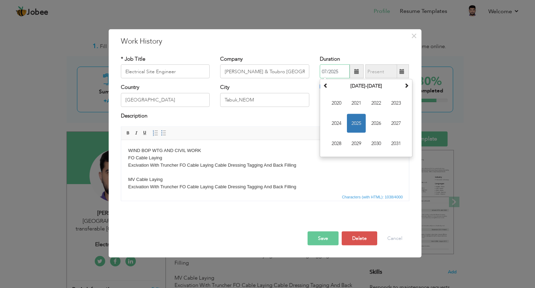
click at [326, 69] on input "07/2025" at bounding box center [335, 71] width 30 height 14
type input "06/2025"
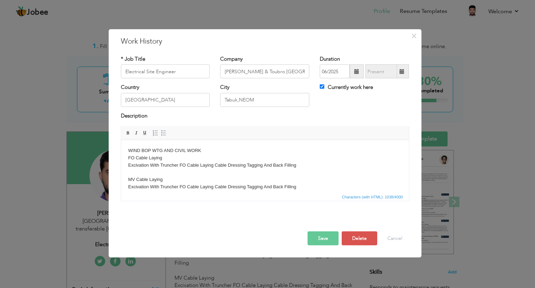
click at [324, 237] on button "Save" at bounding box center [322, 238] width 31 height 14
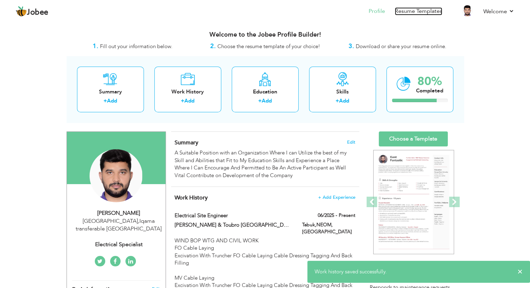
click at [417, 10] on link "Resume Templates" at bounding box center [418, 11] width 47 height 8
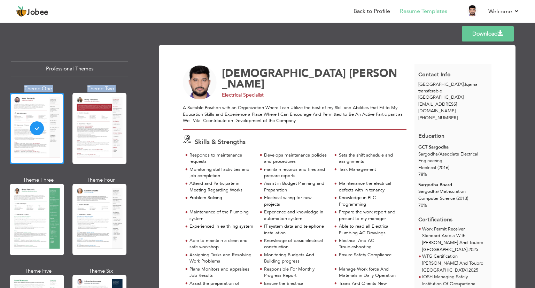
drag, startPoint x: 136, startPoint y: 71, endPoint x: 135, endPoint y: 101, distance: 29.6
click at [135, 101] on div "Professional Themes Theme One Theme Two Theme Three Theme Six" at bounding box center [69, 165] width 139 height 244
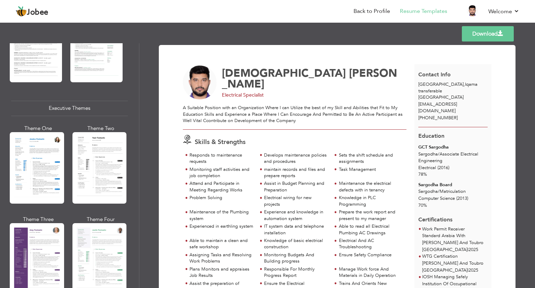
scroll to position [520, 0]
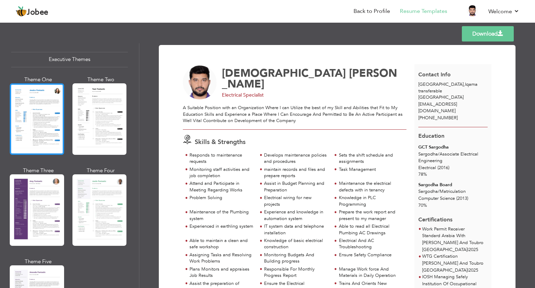
click at [47, 127] on div at bounding box center [37, 118] width 54 height 71
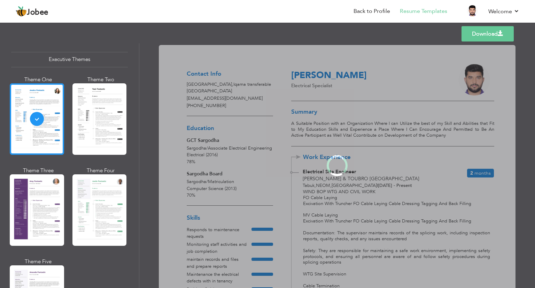
scroll to position [520, 0]
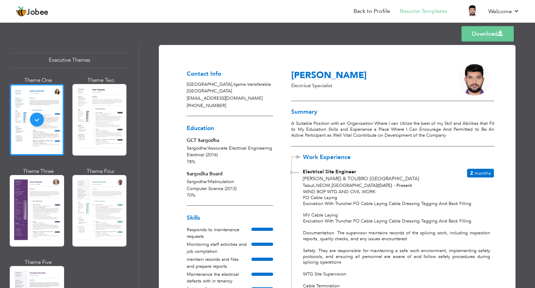
click at [481, 31] on link "Download" at bounding box center [487, 33] width 52 height 15
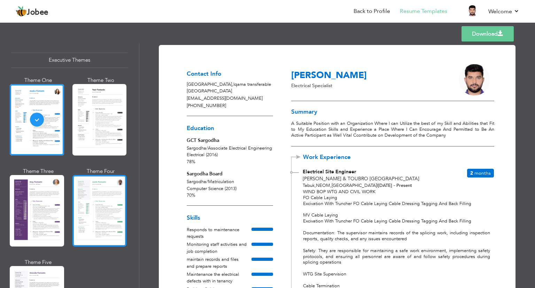
click at [93, 187] on div at bounding box center [99, 210] width 54 height 71
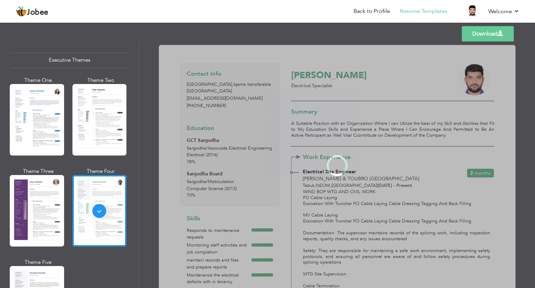
scroll to position [520, 0]
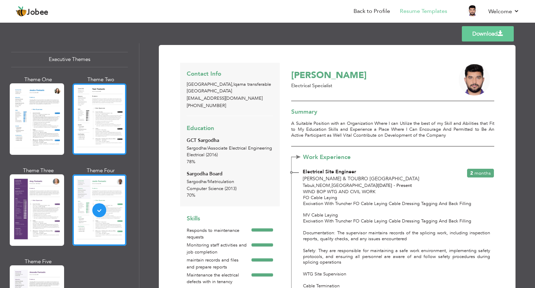
click at [106, 96] on div at bounding box center [99, 118] width 54 height 71
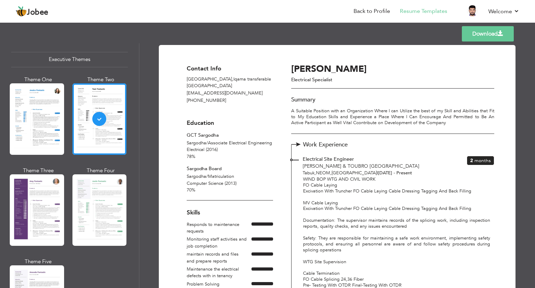
drag, startPoint x: 532, startPoint y: 81, endPoint x: 534, endPoint y: 111, distance: 30.7
click at [534, 111] on div "Download Contact Info Riyadh , Iqama transferable Saudi Arabia mashfaq127@gmail…" at bounding box center [337, 165] width 396 height 244
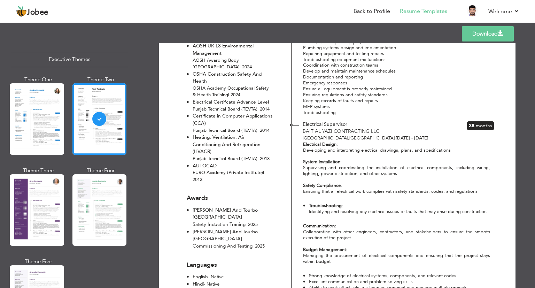
scroll to position [715, 0]
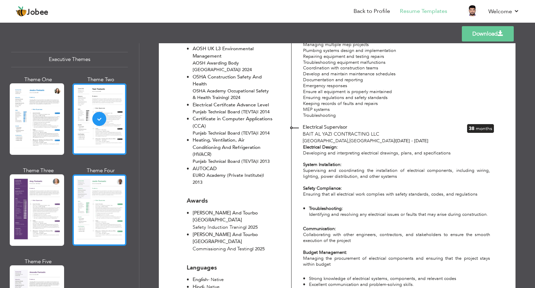
click at [77, 186] on div at bounding box center [99, 209] width 54 height 71
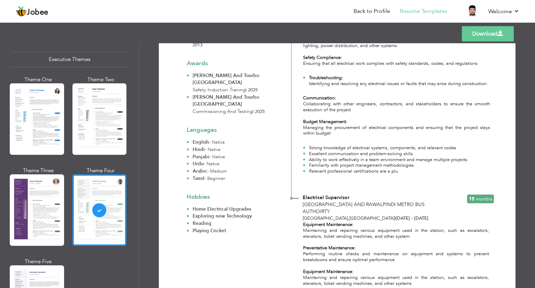
scroll to position [984, 0]
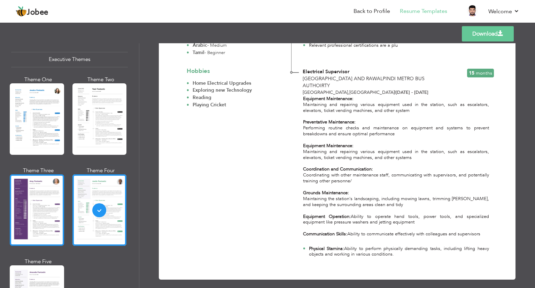
click at [38, 222] on div at bounding box center [37, 209] width 54 height 71
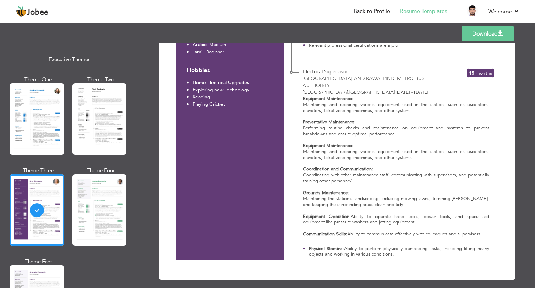
click at [481, 34] on link "Download" at bounding box center [488, 33] width 52 height 15
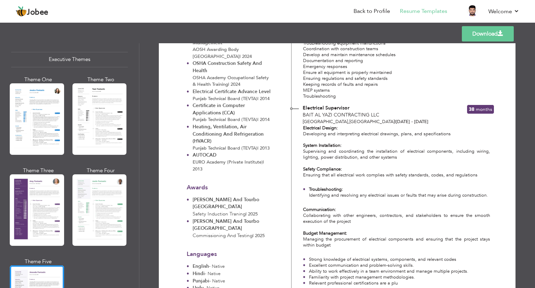
scroll to position [971, 0]
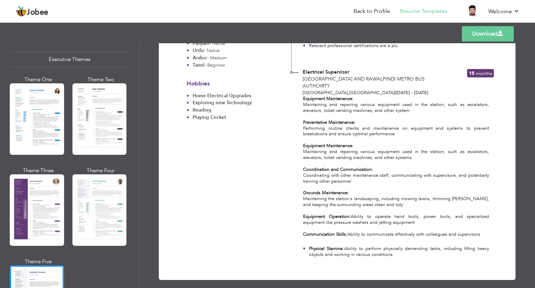
click at [479, 33] on link "Download" at bounding box center [488, 33] width 52 height 15
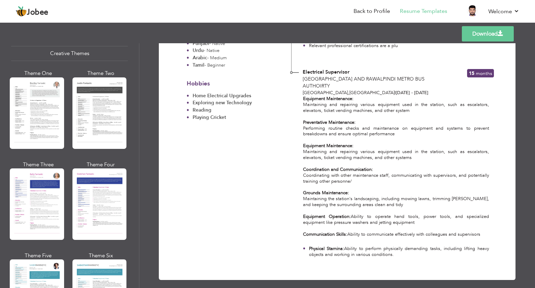
scroll to position [833, 0]
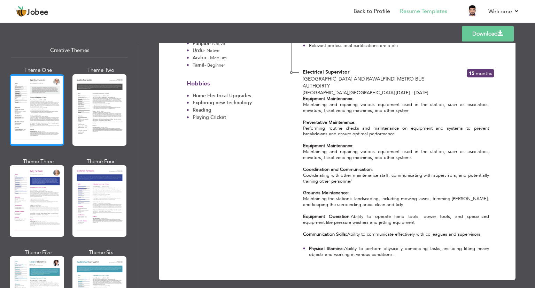
click at [38, 77] on div at bounding box center [37, 109] width 54 height 71
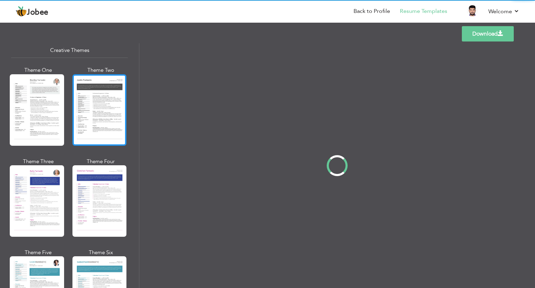
scroll to position [0, 0]
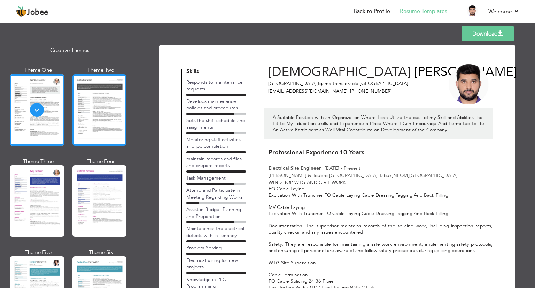
click at [115, 92] on div at bounding box center [99, 109] width 54 height 71
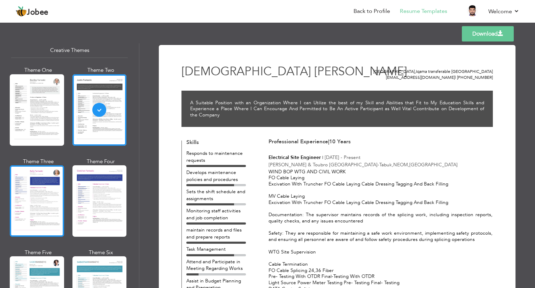
click at [16, 187] on div at bounding box center [37, 200] width 54 height 71
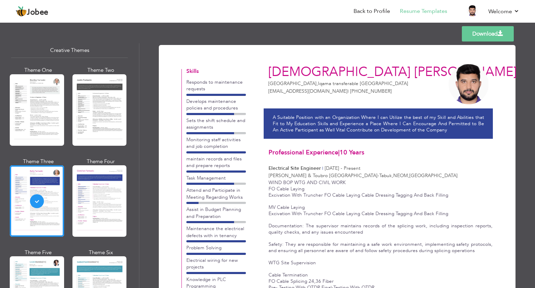
drag, startPoint x: 532, startPoint y: 81, endPoint x: 529, endPoint y: 139, distance: 58.6
click at [529, 139] on div "Download MUHAMMAD ASHFAQ Riyadh , Iqama transferable Saudi Arabia mashfaq127@gm…" at bounding box center [337, 165] width 396 height 244
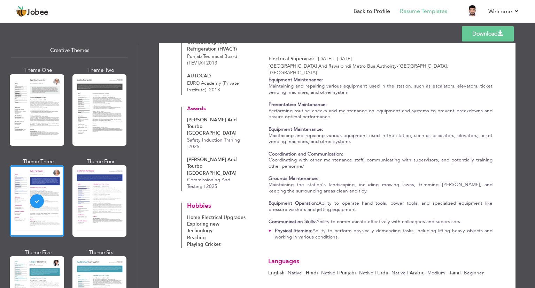
scroll to position [983, 0]
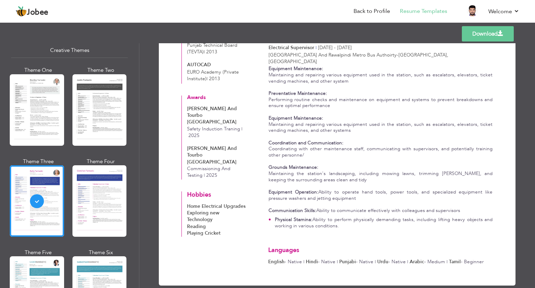
click at [489, 33] on link "Download" at bounding box center [488, 33] width 52 height 15
drag, startPoint x: 532, startPoint y: 250, endPoint x: 529, endPoint y: 234, distance: 16.0
click at [529, 234] on div "Download MUHAMMAD ASHFAQ Riyadh , Iqama transferable Saudi Arabia mashfaq127@gm…" at bounding box center [337, 165] width 396 height 244
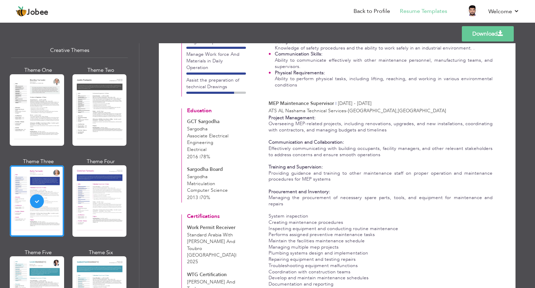
scroll to position [0, 0]
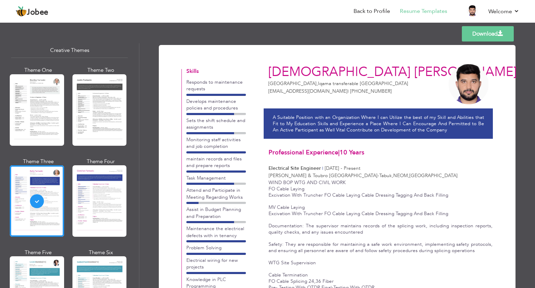
click at [470, 36] on link "Download" at bounding box center [488, 33] width 52 height 15
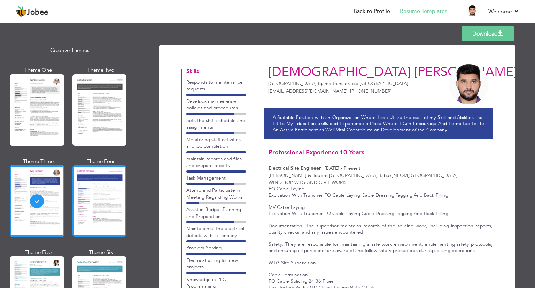
click at [80, 186] on div at bounding box center [99, 200] width 54 height 71
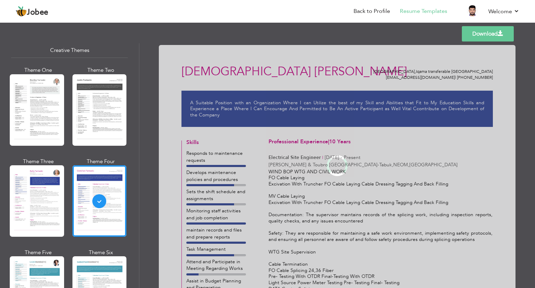
click at [39, 269] on div at bounding box center [37, 291] width 54 height 71
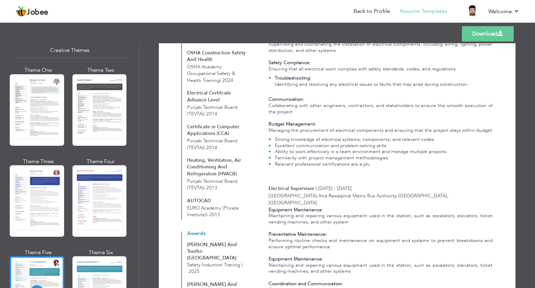
scroll to position [983, 0]
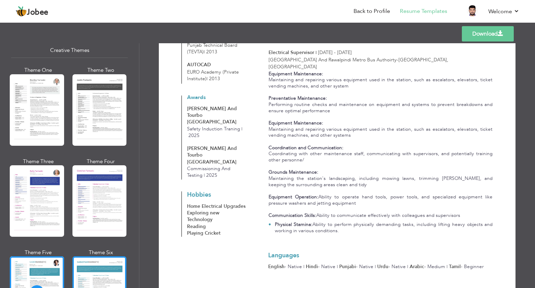
click at [109, 264] on div at bounding box center [99, 291] width 54 height 71
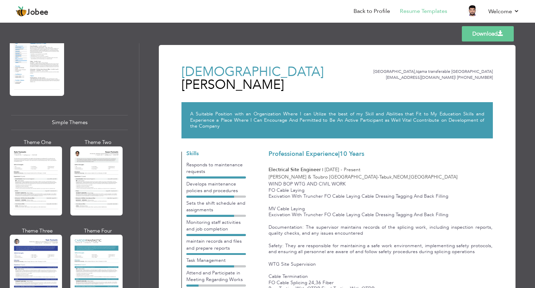
scroll to position [1177, 0]
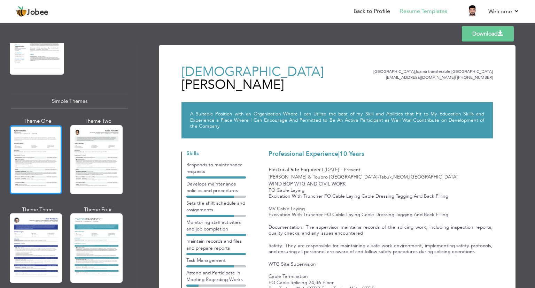
click at [37, 166] on div at bounding box center [36, 159] width 52 height 69
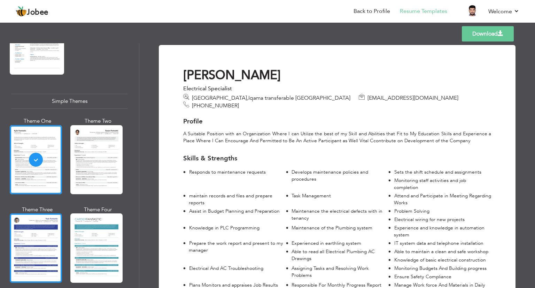
click at [51, 241] on div at bounding box center [36, 247] width 52 height 69
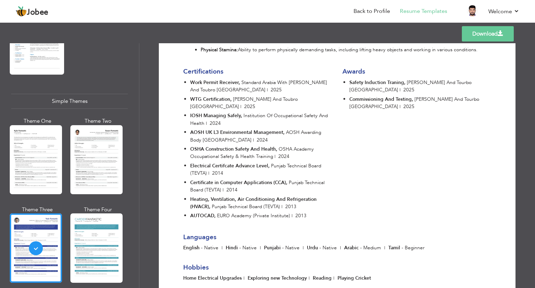
scroll to position [1559, 0]
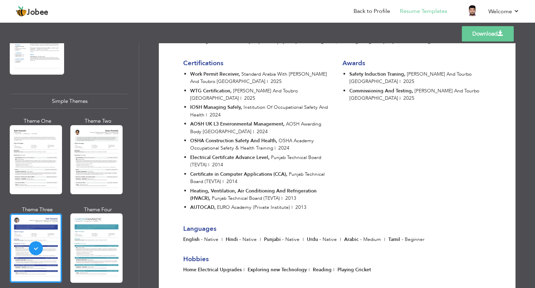
click at [489, 33] on link "Download" at bounding box center [488, 33] width 52 height 15
click at [319, 3] on nav "Back to Profile Resume Templates Resume Templates Cover Letters About My Resume…" at bounding box center [268, 11] width 504 height 19
click at [474, 29] on link "Download" at bounding box center [488, 33] width 52 height 15
click at [430, 103] on div "Certifications Work Permit Receiver , Standard Arabia With Larsen And Toubro Sa…" at bounding box center [337, 133] width 318 height 160
